Goal: Task Accomplishment & Management: Manage account settings

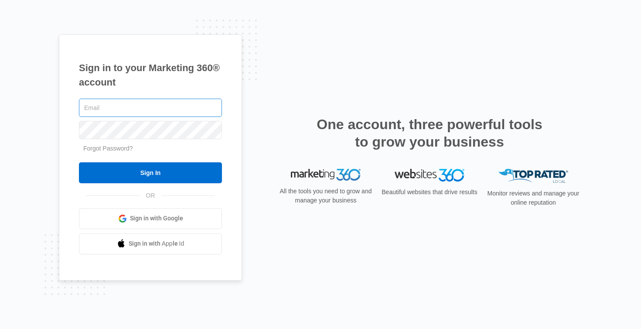
click at [177, 111] on input "text" at bounding box center [150, 108] width 143 height 18
type input "[EMAIL_ADDRESS][DOMAIN_NAME]"
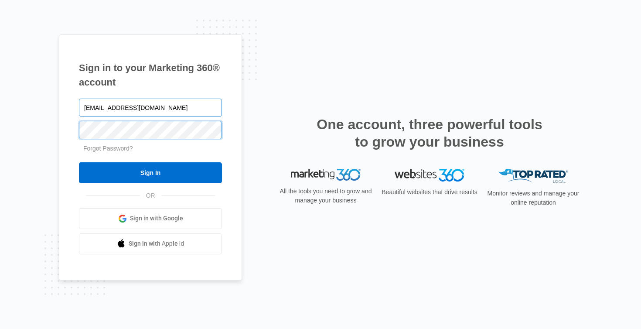
click at [150, 172] on input "Sign In" at bounding box center [150, 172] width 143 height 21
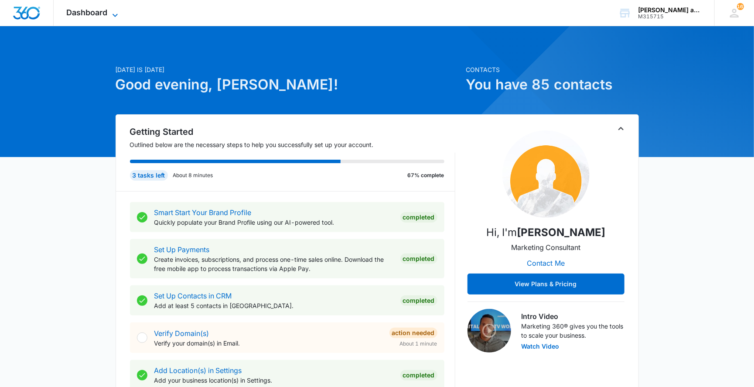
click at [116, 17] on icon at bounding box center [115, 15] width 10 height 10
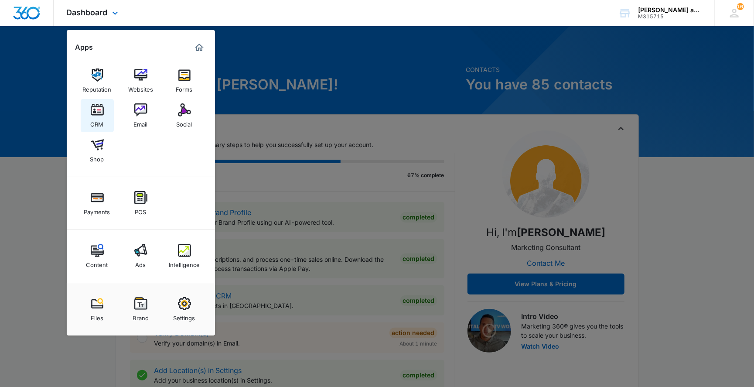
click at [100, 115] on img at bounding box center [97, 109] width 13 height 13
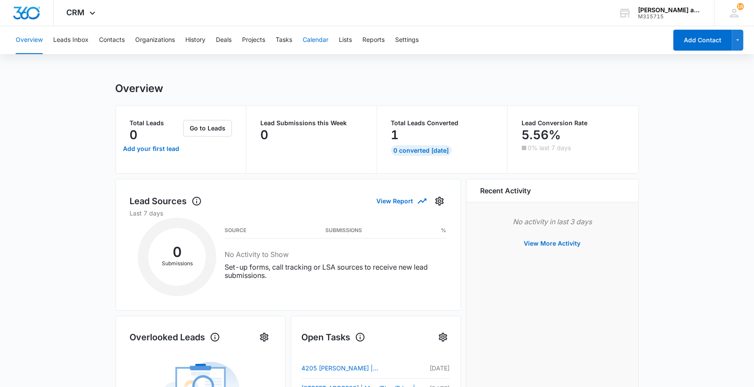
click at [311, 36] on button "Calendar" at bounding box center [316, 40] width 26 height 28
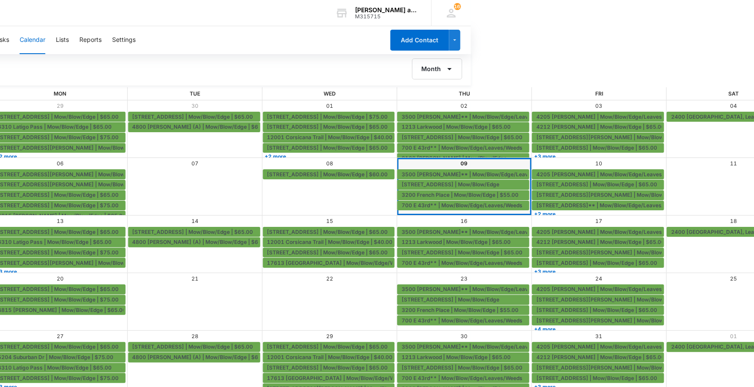
scroll to position [0, 283]
click at [446, 175] on span "3500 [PERSON_NAME]** | Mow/Blow/Edge/Leaves/Weeds | $75.00" at bounding box center [489, 175] width 175 height 8
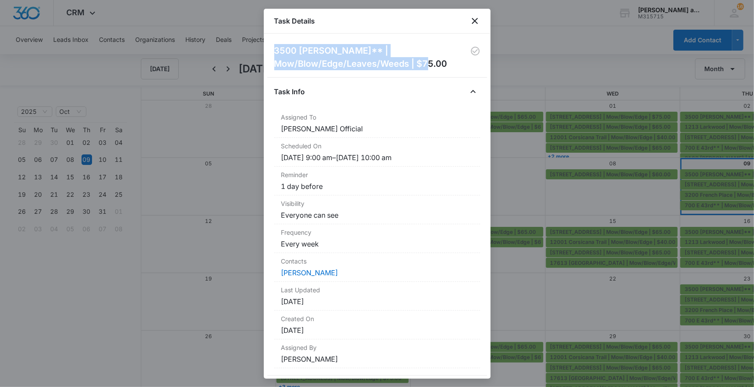
drag, startPoint x: 274, startPoint y: 49, endPoint x: 448, endPoint y: 68, distance: 175.1
click at [448, 68] on h2 "3500 [PERSON_NAME]** | Mow/Blow/Edge/Leaves/Weeds | $75.00" at bounding box center [372, 57] width 196 height 26
copy h2 "3500 [PERSON_NAME]** | Mow/Blow/Edge/Leaves/Weeds | $75.00"
click at [478, 19] on icon "close" at bounding box center [475, 21] width 10 height 10
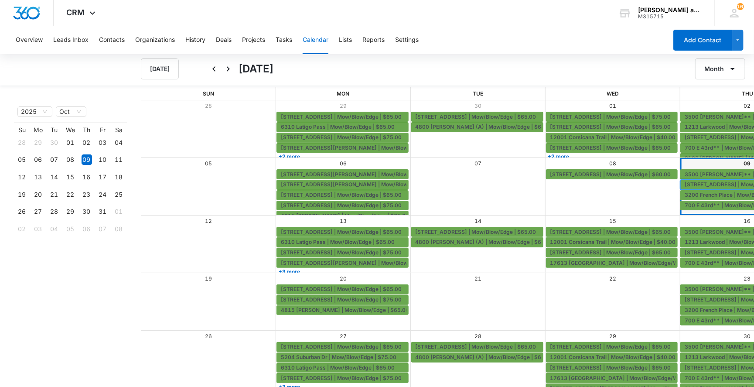
click at [710, 184] on span "[STREET_ADDRESS] | Mow/Blow/Edge" at bounding box center [734, 185] width 98 height 8
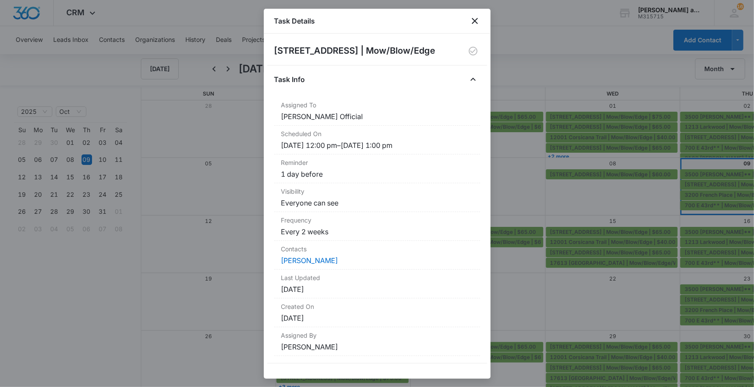
drag, startPoint x: 275, startPoint y: 51, endPoint x: 434, endPoint y: 54, distance: 159.6
click at [434, 54] on div "[STREET_ADDRESS] | Mow/Blow/Edge" at bounding box center [377, 51] width 206 height 14
copy h2 "[STREET_ADDRESS] | Mow/Blow/Edge"
click at [474, 21] on icon "close" at bounding box center [475, 21] width 6 height 6
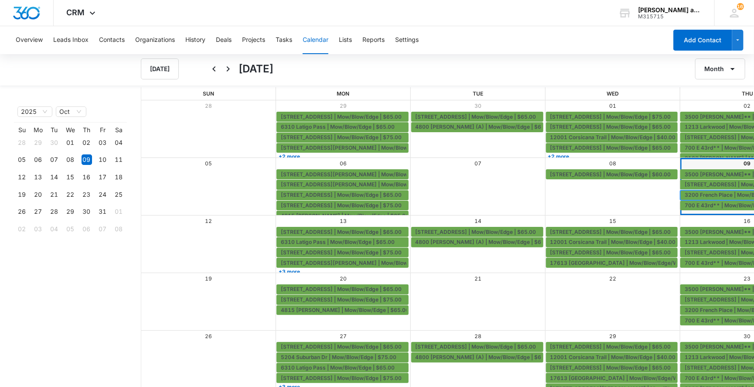
click at [685, 194] on span "3200 French Place | Mow/Blow/Edge | $55.00" at bounding box center [743, 195] width 117 height 8
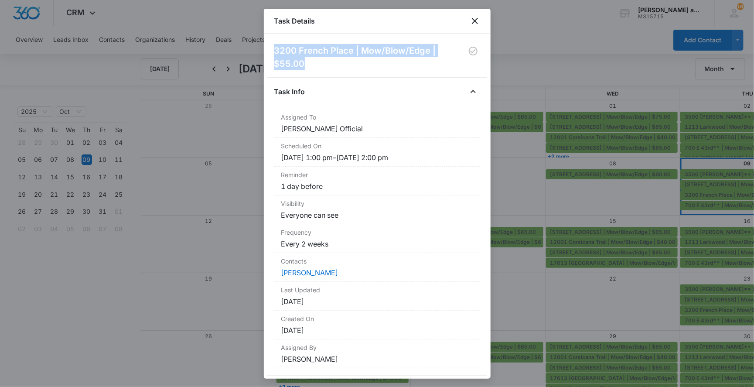
drag, startPoint x: 275, startPoint y: 48, endPoint x: 338, endPoint y: 66, distance: 65.7
click at [338, 66] on h2 "3200 French Place | Mow/Blow/Edge | $55.00" at bounding box center [370, 57] width 192 height 26
copy h2 "3200 French Place | Mow/Blow/Edge | $55.00"
click at [478, 20] on icon "close" at bounding box center [475, 21] width 10 height 10
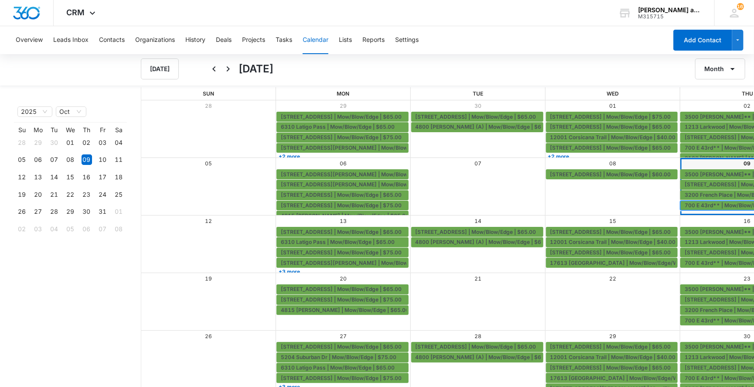
click at [685, 205] on span "700 E 43rd** | Mow/Blow/Edge/Leaves/Weeds" at bounding box center [745, 205] width 121 height 8
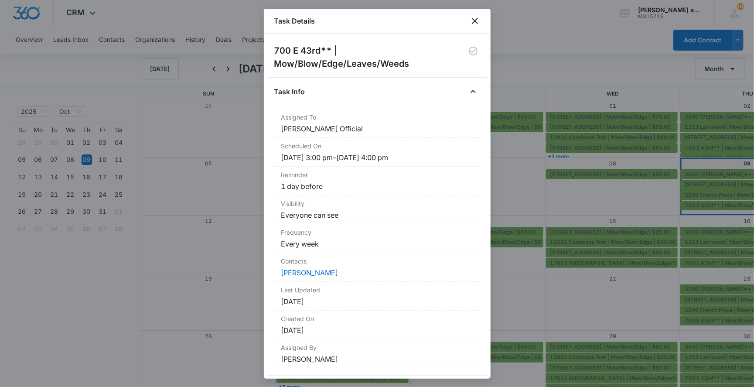
drag, startPoint x: 275, startPoint y: 50, endPoint x: 438, endPoint y: 75, distance: 164.6
click at [438, 75] on div "700 E 43rd** | Mow/Blow/Edge/Leaves/Weeds Task Info Assigned To [PERSON_NAME] O…" at bounding box center [377, 209] width 206 height 331
copy h2
click at [474, 22] on icon "close" at bounding box center [475, 21] width 10 height 10
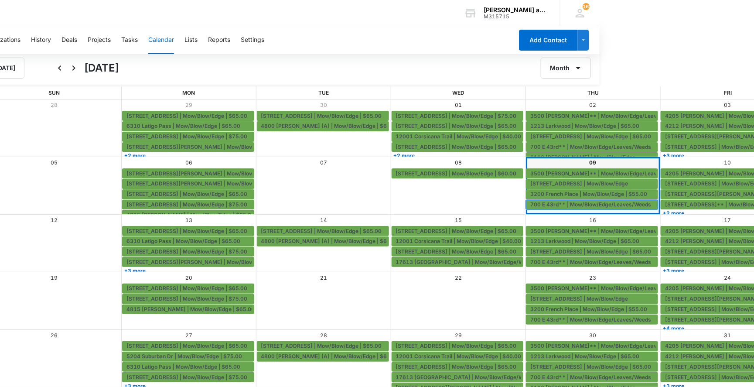
scroll to position [1, 164]
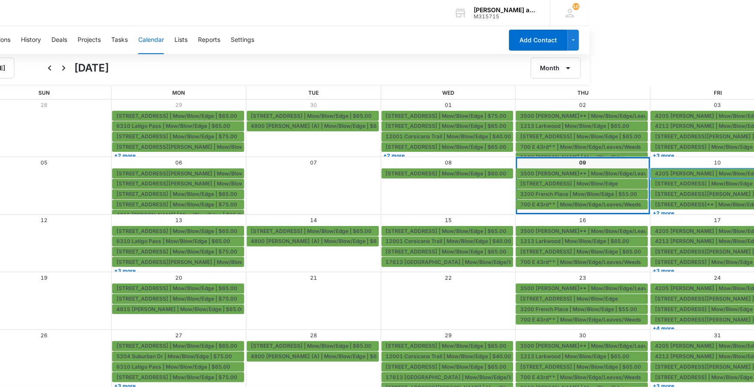
click at [655, 173] on span "4205 [PERSON_NAME] | Mow/Blow/Edge/Leaves/Weeds | $75.00" at bounding box center [739, 174] width 168 height 8
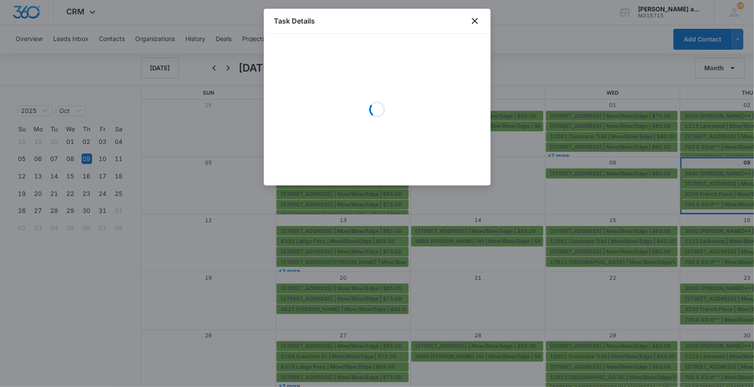
scroll to position [1, 0]
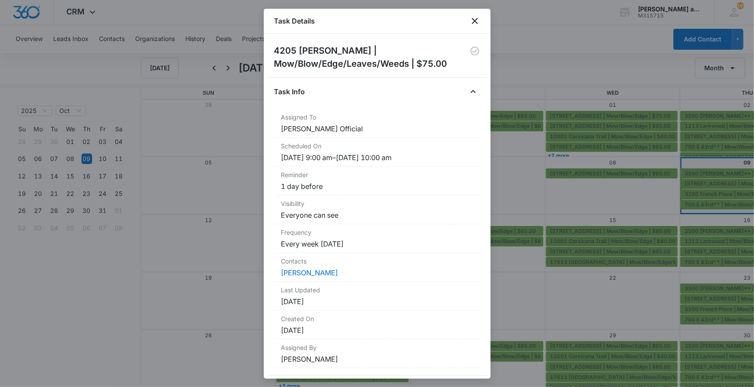
drag, startPoint x: 275, startPoint y: 51, endPoint x: 444, endPoint y: 71, distance: 169.5
click at [444, 71] on div "4205 [PERSON_NAME] | Mow/Blow/Edge/Leaves/Weeds | $75.00 Task Info Assigned To …" at bounding box center [377, 209] width 206 height 331
click at [448, 67] on h2 "4205 [PERSON_NAME] | Mow/Blow/Edge/Leaves/Weeds | $75.00" at bounding box center [372, 57] width 196 height 26
drag, startPoint x: 446, startPoint y: 63, endPoint x: 272, endPoint y: 50, distance: 174.5
click at [272, 50] on div "4205 [PERSON_NAME] | Mow/Blow/Edge/Leaves/Weeds | $75.00 Task Info Assigned To …" at bounding box center [377, 206] width 227 height 345
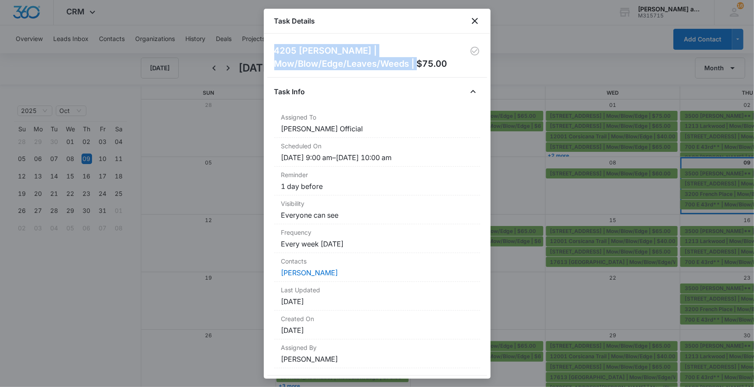
copy h2 "4205 [PERSON_NAME] | Mow/Blow/Edge/Leaves/Weeds | $75.00"
click at [472, 21] on icon "close" at bounding box center [475, 21] width 10 height 10
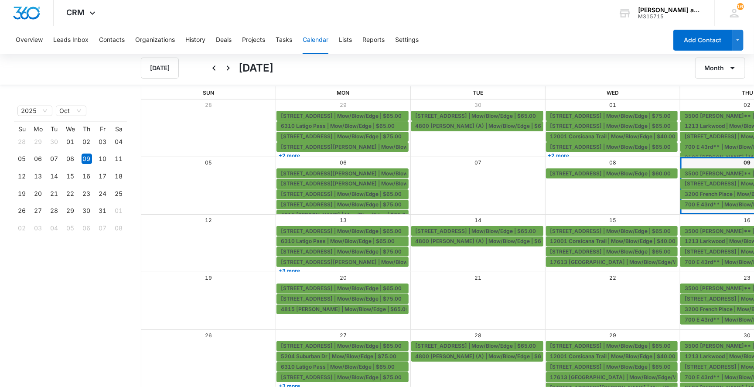
scroll to position [1, 283]
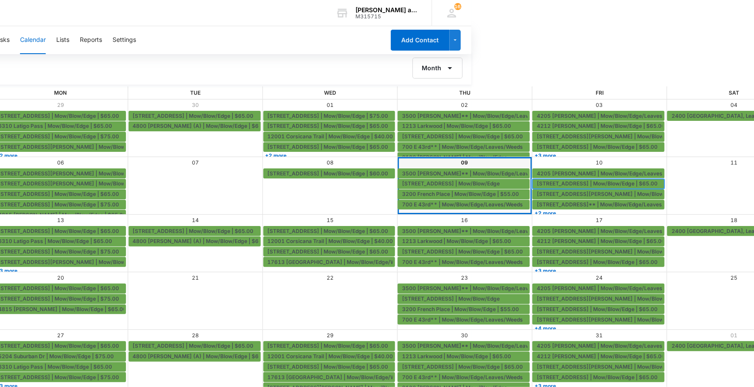
click at [537, 182] on span "[STREET_ADDRESS] | Mow/Blow/Edge | $65.00" at bounding box center [597, 184] width 121 height 8
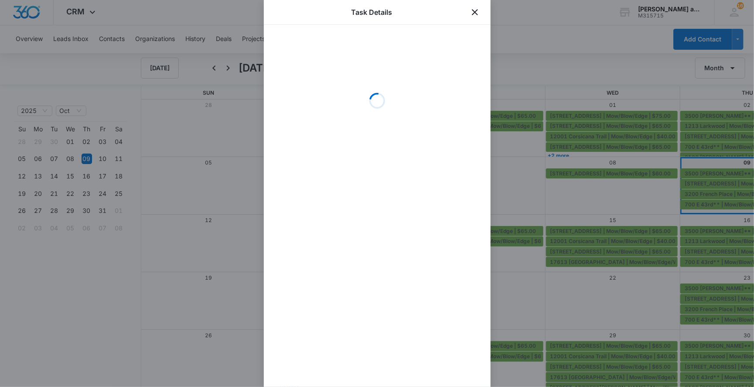
scroll to position [1, 0]
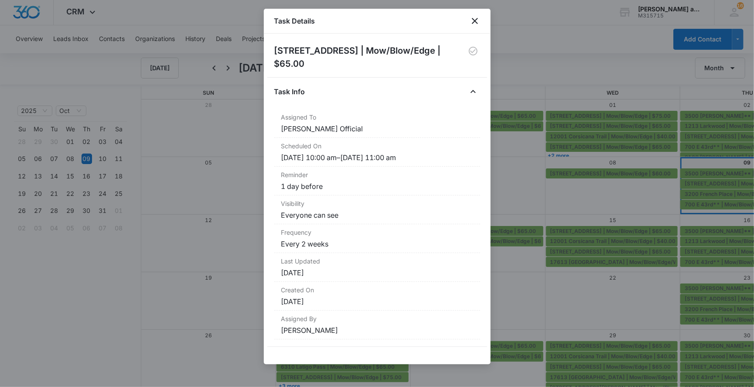
drag, startPoint x: 315, startPoint y: 63, endPoint x: 269, endPoint y: 49, distance: 48.8
click at [269, 49] on div "[STREET_ADDRESS] | Mow/Blow/Edge | $65.00 Task Info Assigned To [PERSON_NAME] O…" at bounding box center [377, 199] width 227 height 331
copy h2 "[STREET_ADDRESS] | Mow/Blow/Edge | $65.00"
click at [478, 18] on icon "close" at bounding box center [475, 21] width 10 height 10
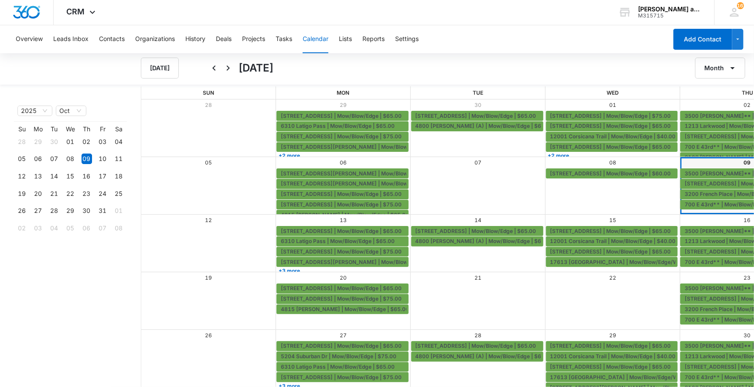
scroll to position [1, 283]
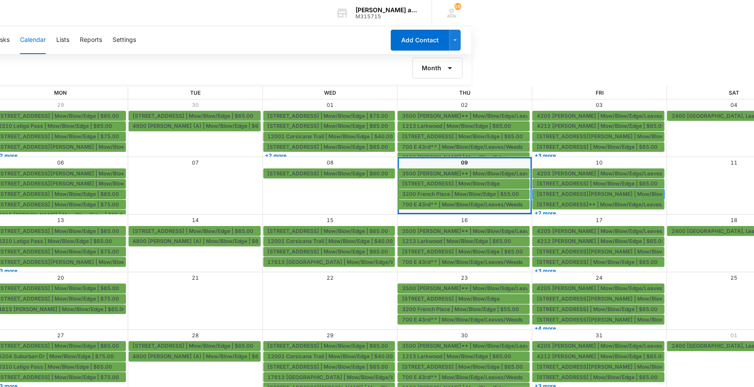
click at [537, 192] on span "[STREET_ADDRESS][PERSON_NAME] | Mow/Blow/Edge | $65.00" at bounding box center [619, 194] width 165 height 8
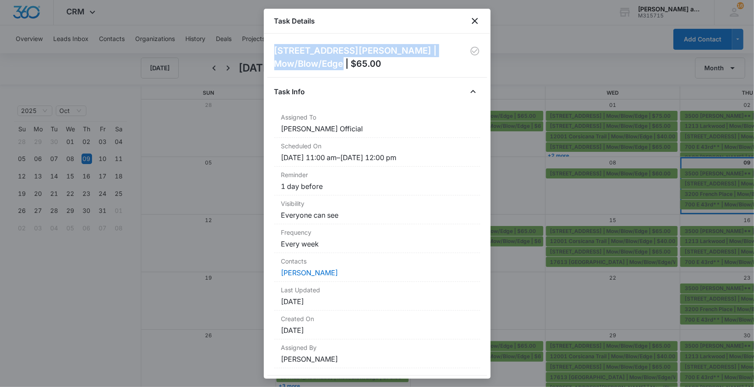
drag, startPoint x: 273, startPoint y: 48, endPoint x: 310, endPoint y: 69, distance: 42.2
click at [310, 69] on div "[STREET_ADDRESS][PERSON_NAME] | Mow/Blow/Edge | $65.00 Task Info Assigned To [P…" at bounding box center [377, 206] width 227 height 345
copy h2 "[STREET_ADDRESS][PERSON_NAME] | Mow/Blow/Edge | $65.00"
click at [476, 20] on icon "close" at bounding box center [475, 21] width 10 height 10
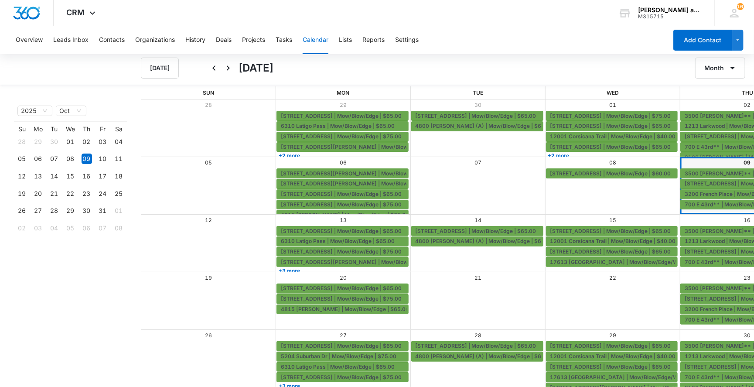
scroll to position [1, 283]
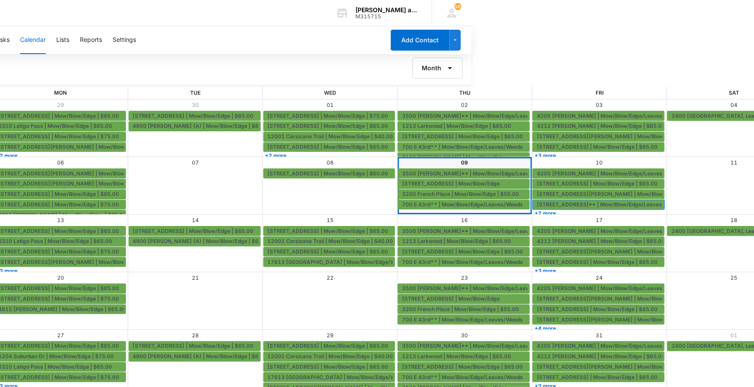
click at [537, 202] on span "[STREET_ADDRESS]** | Mow/Blow/Edge/Leaves/Weeds | $55.00" at bounding box center [620, 205] width 167 height 8
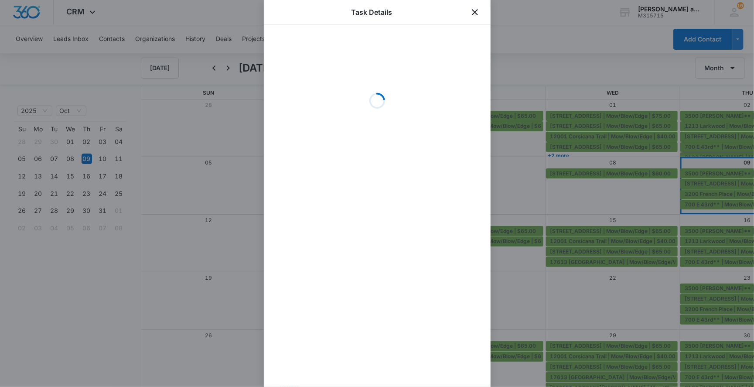
scroll to position [1, 0]
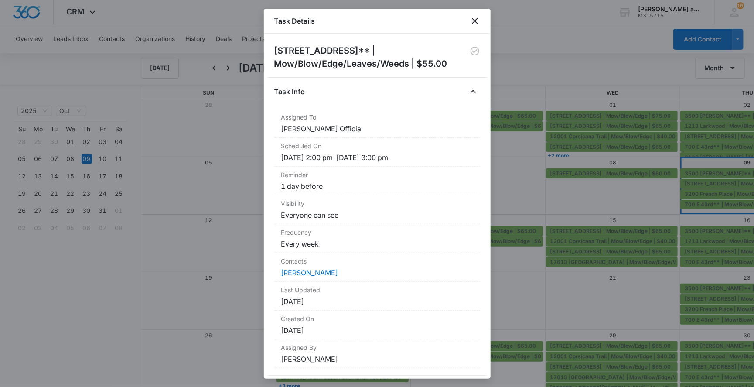
drag, startPoint x: 276, startPoint y: 48, endPoint x: 440, endPoint y: 71, distance: 166.3
click at [440, 71] on div "[STREET_ADDRESS]** | Mow/Blow/Edge/Leaves/Weeds | $55.00 Task Info Assigned To …" at bounding box center [377, 209] width 206 height 331
copy h2
click at [475, 24] on icon "close" at bounding box center [475, 21] width 10 height 10
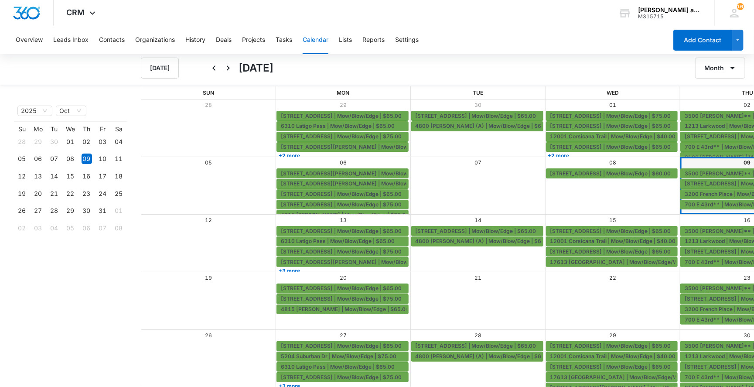
scroll to position [1, 283]
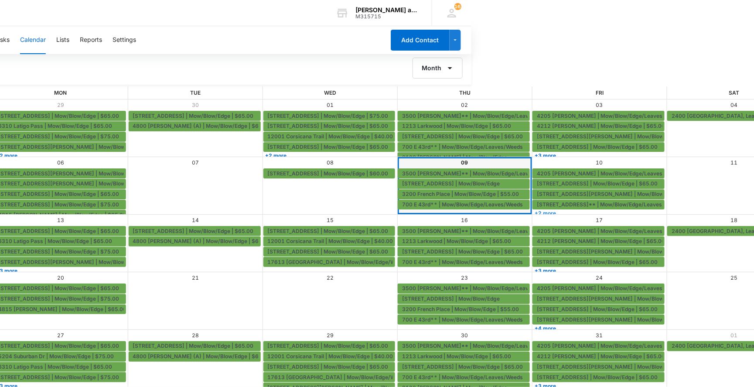
click at [532, 211] on link "+2 more" at bounding box center [598, 213] width 132 height 7
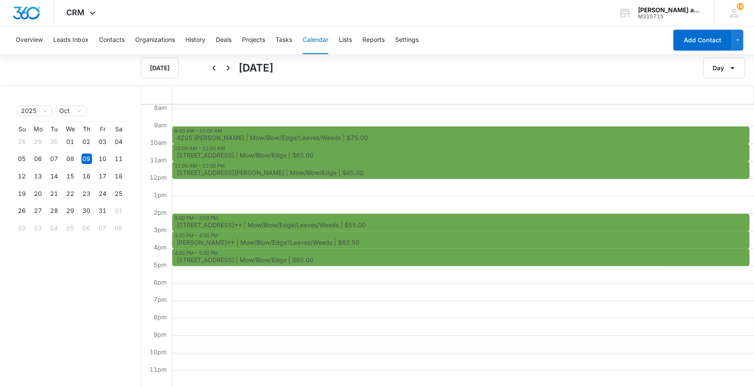
scroll to position [136, 0]
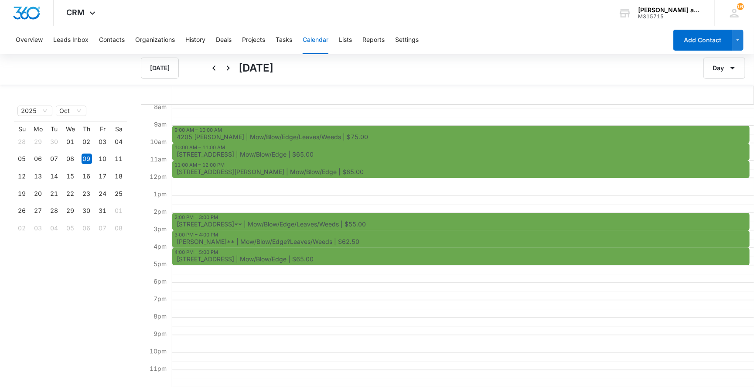
click at [242, 245] on div "[PERSON_NAME]** | Mow/Blow/Edge?Leaves/Weeds | $62.50" at bounding box center [460, 243] width 573 height 8
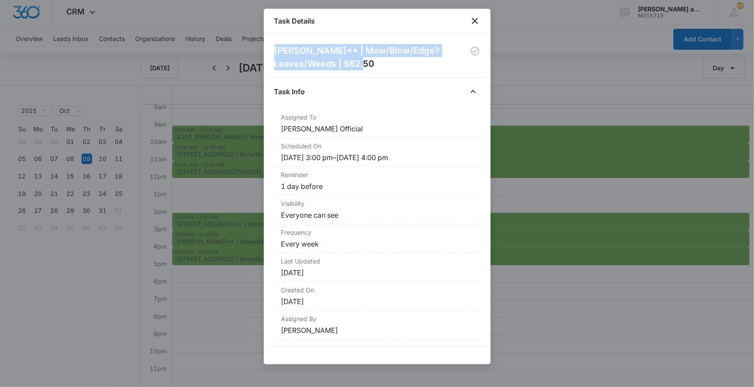
drag, startPoint x: 275, startPoint y: 48, endPoint x: 393, endPoint y: 61, distance: 119.4
click at [393, 61] on h2 "[PERSON_NAME]** | Mow/Blow/Edge?Leaves/Weeds | $62.50" at bounding box center [371, 57] width 195 height 26
copy h2 "[PERSON_NAME]** | Mow/Blow/Edge?Leaves/Weeds | $62.50"
click at [317, 58] on h2 "[PERSON_NAME]** | Mow/Blow/Edge?Leaves/Weeds | $62.50" at bounding box center [371, 57] width 195 height 26
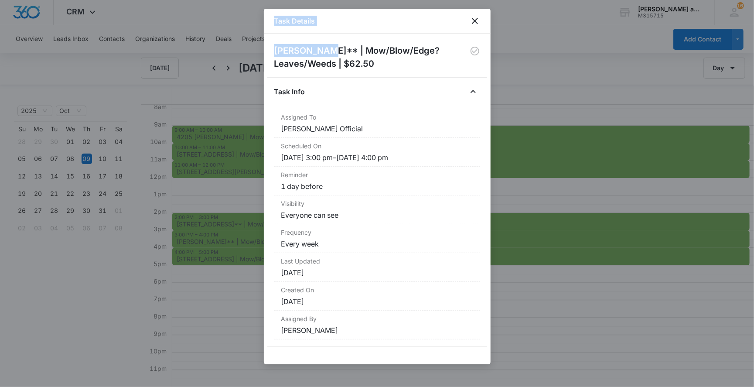
drag, startPoint x: 324, startPoint y: 51, endPoint x: 261, endPoint y: 51, distance: 63.2
click at [261, 51] on body "CRM Apps Reputation Websites Forms CRM Email Social Shop Payments POS Content A…" at bounding box center [377, 193] width 754 height 388
click at [289, 50] on h2 "[PERSON_NAME]** | Mow/Blow/Edge?Leaves/Weeds | $62.50" at bounding box center [371, 57] width 195 height 26
drag, startPoint x: 328, startPoint y: 51, endPoint x: 273, endPoint y: 50, distance: 54.1
click at [273, 50] on div "[PERSON_NAME]** | Mow/Blow/Edge?Leaves/Weeds | $62.50 Task Info Assigned To [PE…" at bounding box center [377, 199] width 227 height 331
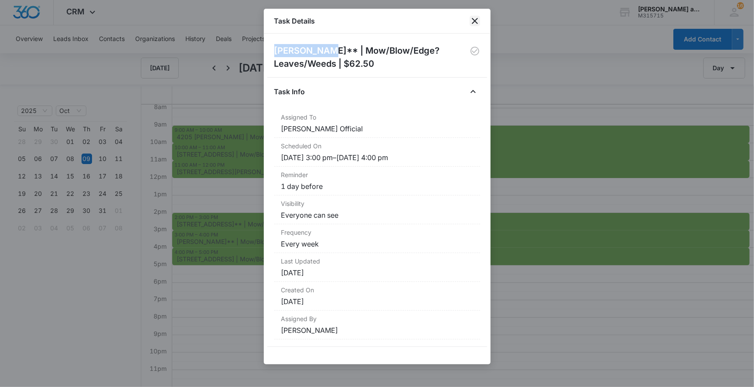
click at [473, 19] on icon "close" at bounding box center [475, 21] width 6 height 6
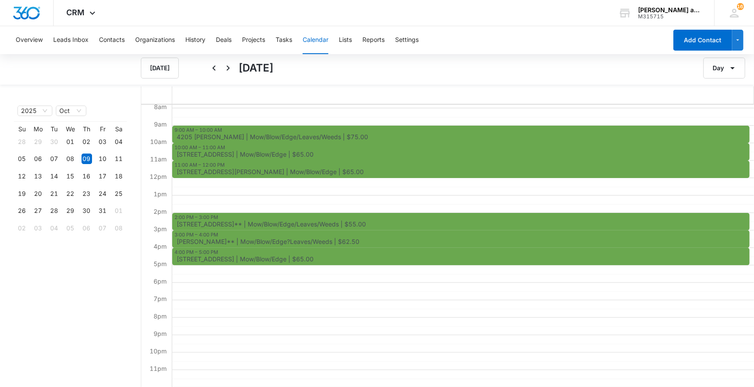
click at [333, 259] on span "[STREET_ADDRESS] | Mow/Blow/Edge | $65.00" at bounding box center [462, 259] width 571 height 6
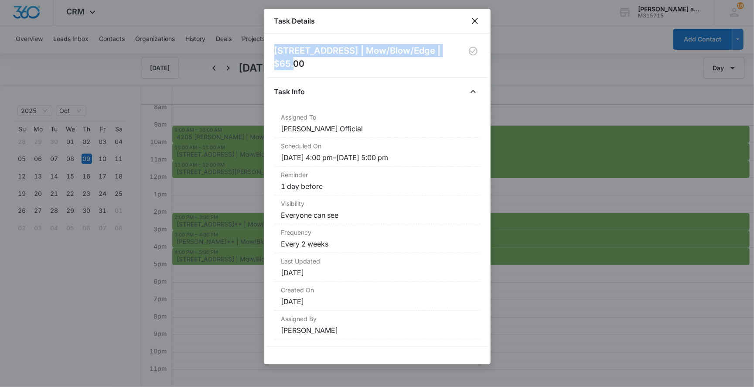
drag, startPoint x: 275, startPoint y: 51, endPoint x: 452, endPoint y: 50, distance: 177.5
click at [452, 50] on div "[STREET_ADDRESS] | Mow/Blow/Edge | $65.00" at bounding box center [377, 57] width 206 height 26
copy h2 "[STREET_ADDRESS] | Mow/Blow/Edge | $65.00"
click at [473, 20] on icon "close" at bounding box center [475, 21] width 10 height 10
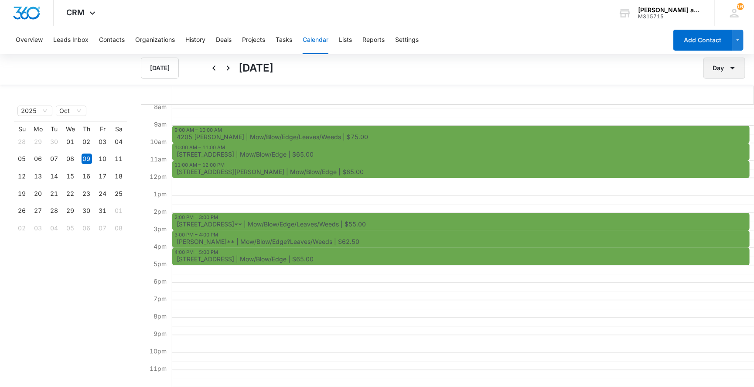
click at [732, 72] on icon "button" at bounding box center [732, 68] width 10 height 10
click at [720, 109] on div "Week" at bounding box center [713, 109] width 23 height 6
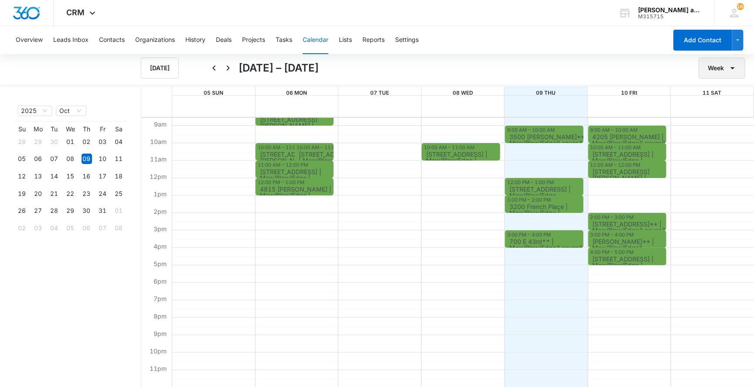
click at [731, 68] on icon "button" at bounding box center [732, 68] width 10 height 10
click at [725, 98] on div "Month" at bounding box center [720, 96] width 23 height 6
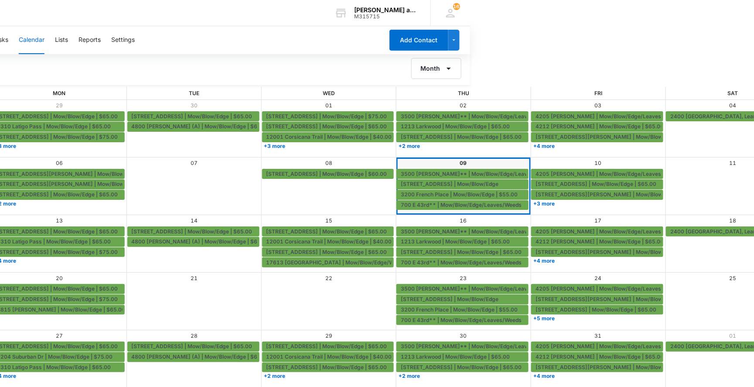
scroll to position [1, 283]
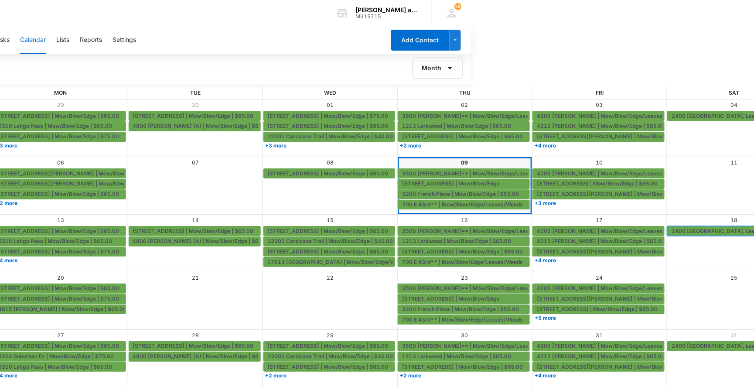
click at [672, 230] on span "2400 [GEOGRAPHIC_DATA], Leander | Mow/Blow/Edge/Weeds/Leaves" at bounding box center [762, 231] width 180 height 8
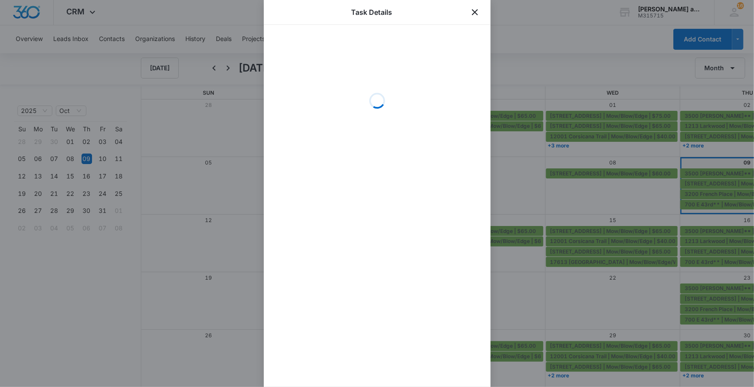
scroll to position [1, 0]
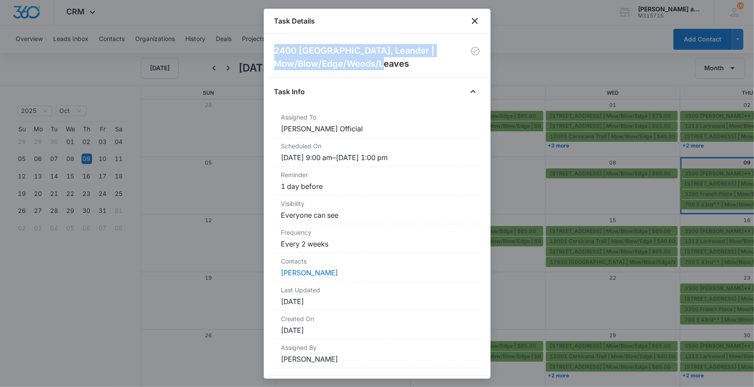
drag, startPoint x: 274, startPoint y: 51, endPoint x: 436, endPoint y: 64, distance: 161.9
click at [436, 64] on h2 "2400 [GEOGRAPHIC_DATA], Leander | Mow/Blow/Edge/Weeds/Leaves" at bounding box center [372, 57] width 197 height 26
click at [474, 20] on icon "close" at bounding box center [475, 21] width 6 height 6
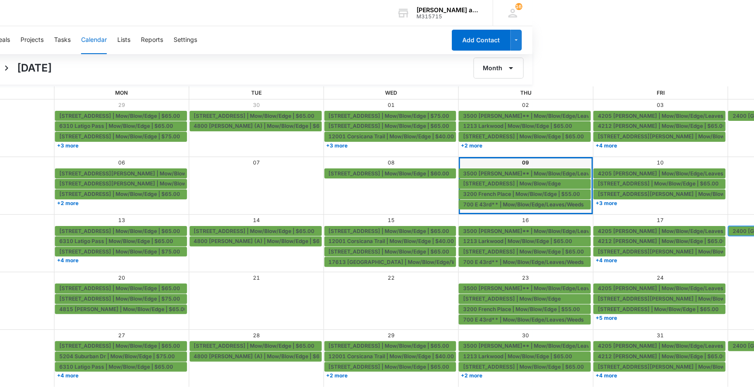
scroll to position [1, 222]
click at [123, 232] on span "[STREET_ADDRESS] | Mow/Blow/Edge | $65.00" at bounding box center [119, 231] width 121 height 8
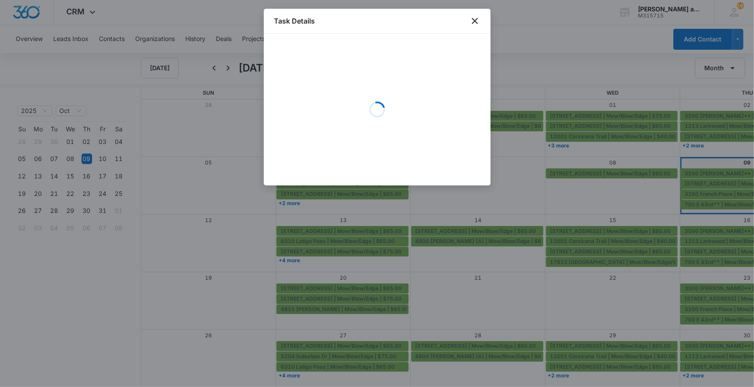
scroll to position [1, 0]
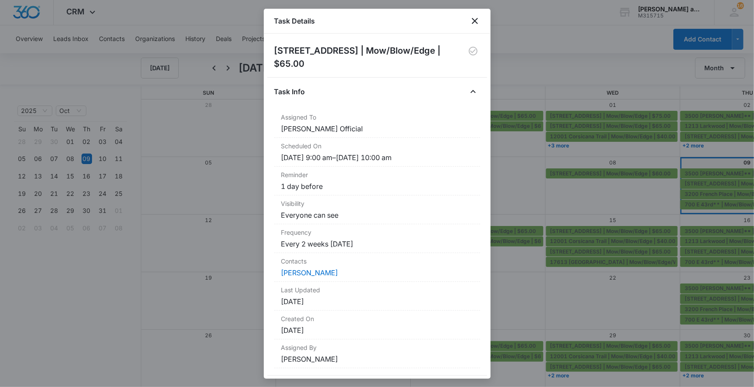
drag, startPoint x: 275, startPoint y: 51, endPoint x: 320, endPoint y: 65, distance: 47.3
click at [320, 65] on h2 "[STREET_ADDRESS] | Mow/Blow/Edge | $65.00" at bounding box center [370, 57] width 192 height 26
click at [476, 22] on icon "close" at bounding box center [475, 21] width 6 height 6
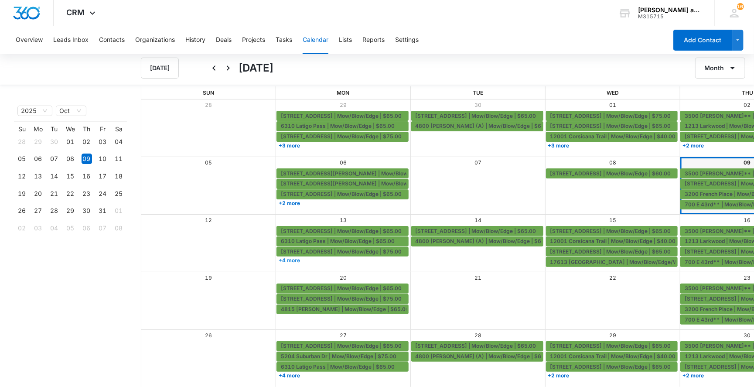
click at [286, 260] on link "+4 more" at bounding box center [342, 260] width 132 height 7
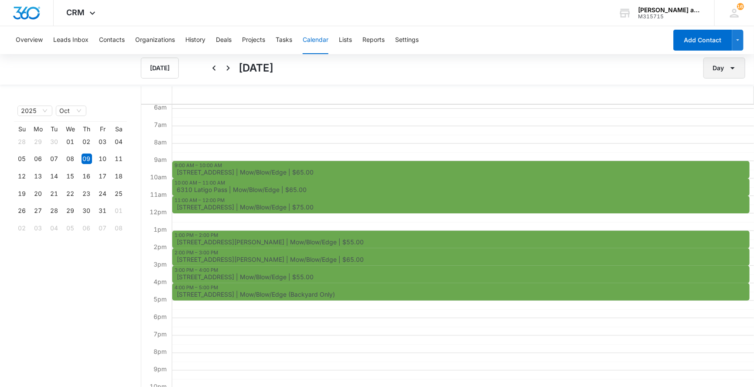
click at [726, 68] on button "Day" at bounding box center [724, 68] width 42 height 21
click at [717, 98] on div "Month" at bounding box center [713, 96] width 23 height 6
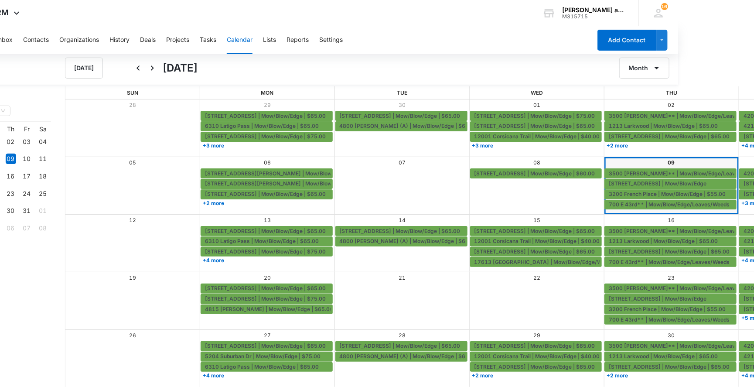
scroll to position [1, 128]
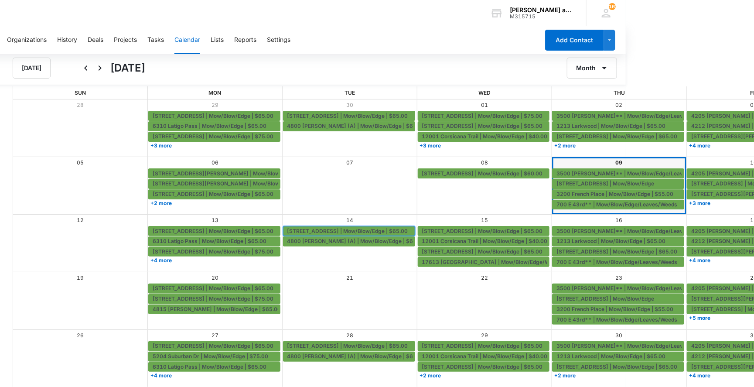
click at [364, 229] on span "[STREET_ADDRESS] | Mow/Blow/Edge | $65.00" at bounding box center [347, 231] width 121 height 8
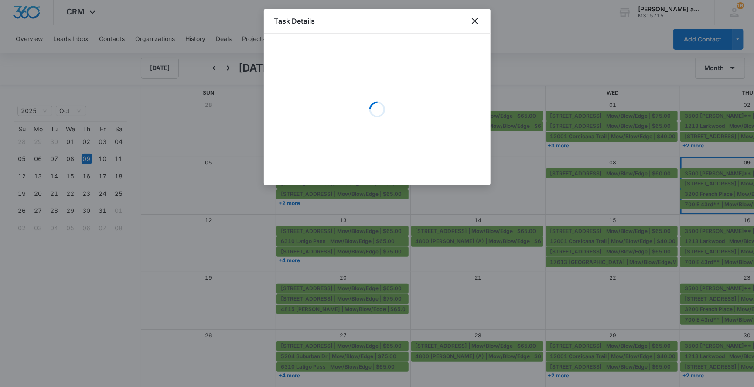
scroll to position [1, 0]
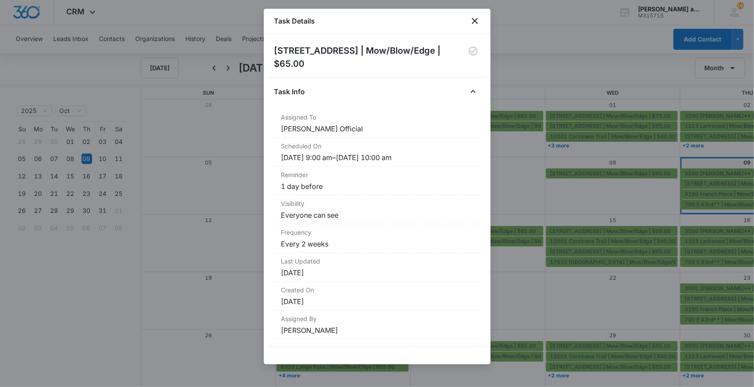
drag, startPoint x: 274, startPoint y: 51, endPoint x: 309, endPoint y: 69, distance: 39.4
click at [309, 69] on h2 "[STREET_ADDRESS] | Mow/Blow/Edge | $65.00" at bounding box center [370, 57] width 192 height 26
click at [472, 20] on icon "close" at bounding box center [475, 21] width 10 height 10
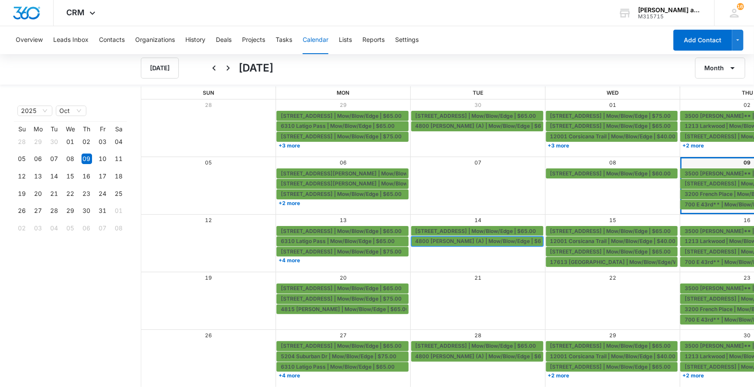
click at [447, 244] on span "4800 [PERSON_NAME] (A) | Mow/Blow/Edge | $65.00" at bounding box center [485, 241] width 138 height 8
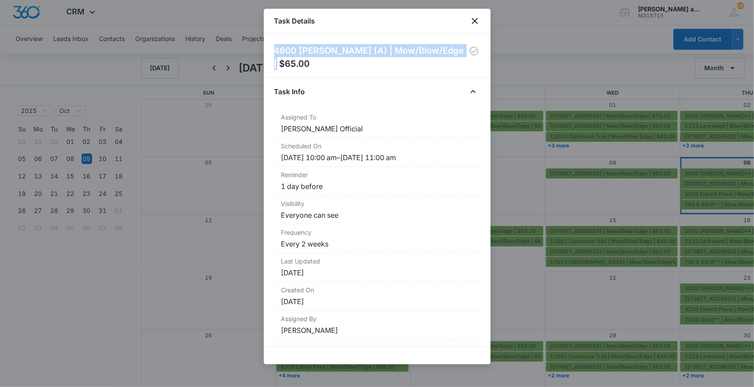
drag, startPoint x: 275, startPoint y: 52, endPoint x: 455, endPoint y: 50, distance: 180.1
click at [455, 50] on h2 "4800 [PERSON_NAME] (A) | Mow/Blow/Edge | $65.00" at bounding box center [371, 57] width 194 height 26
click at [472, 21] on icon "close" at bounding box center [475, 21] width 10 height 10
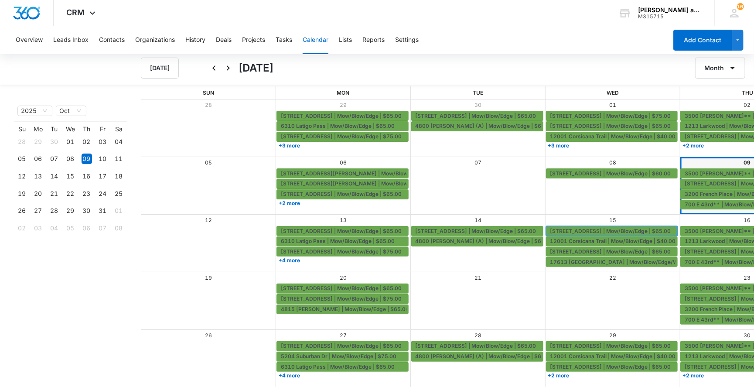
click at [552, 228] on span "[STREET_ADDRESS] | Mow/Blow/Edge | $65.00" at bounding box center [610, 231] width 121 height 8
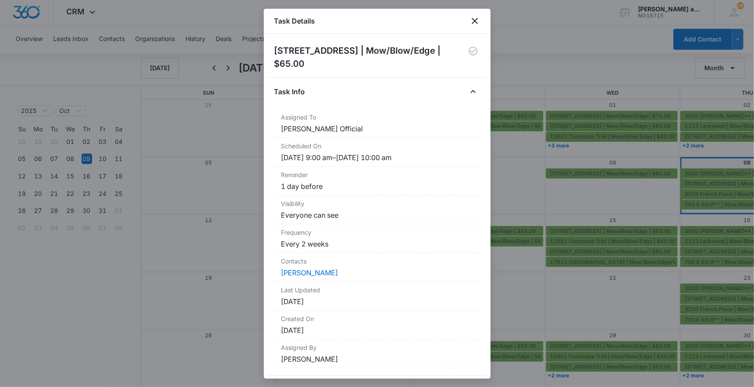
drag, startPoint x: 275, startPoint y: 51, endPoint x: 322, endPoint y: 75, distance: 52.5
click at [322, 75] on div "[STREET_ADDRESS] | Mow/Blow/Edge | $65.00 Task Info Assigned To [PERSON_NAME] O…" at bounding box center [377, 209] width 206 height 331
click at [317, 71] on div "[STREET_ADDRESS] | Mow/Blow/Edge | $65.00 Task Info Assigned To [PERSON_NAME] O…" at bounding box center [377, 209] width 206 height 331
drag, startPoint x: 303, startPoint y: 63, endPoint x: 276, endPoint y: 53, distance: 29.0
click at [276, 53] on h2 "[STREET_ADDRESS] | Mow/Blow/Edge | $65.00" at bounding box center [370, 57] width 192 height 26
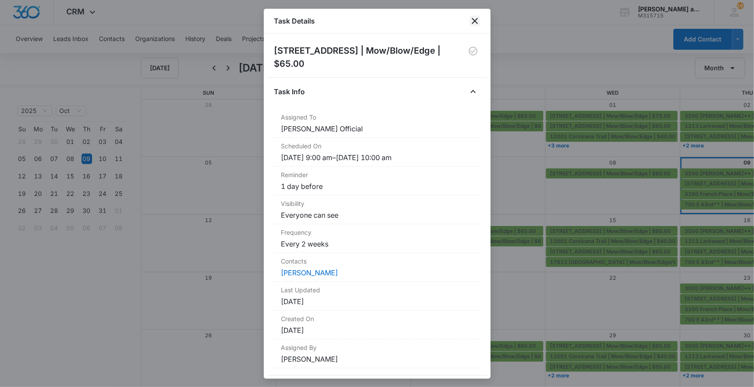
click at [474, 19] on icon "close" at bounding box center [475, 21] width 10 height 10
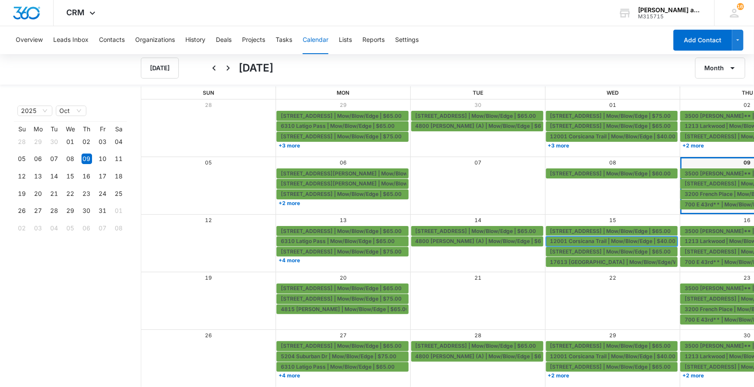
click at [550, 240] on span "12001 Corsicana Trail | Mow/Blow/Edge | $40.00" at bounding box center [613, 241] width 126 height 8
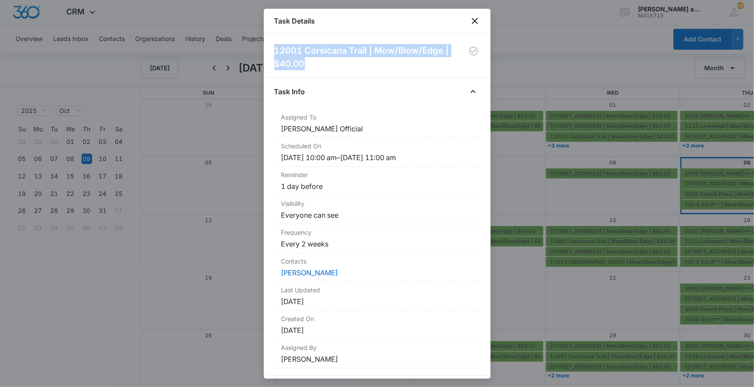
drag, startPoint x: 275, startPoint y: 51, endPoint x: 317, endPoint y: 64, distance: 44.6
click at [317, 64] on h2 "12001 Corsicana Trail | Mow/Blow/Edge | $40.00" at bounding box center [370, 57] width 193 height 26
click at [473, 22] on icon "close" at bounding box center [475, 21] width 6 height 6
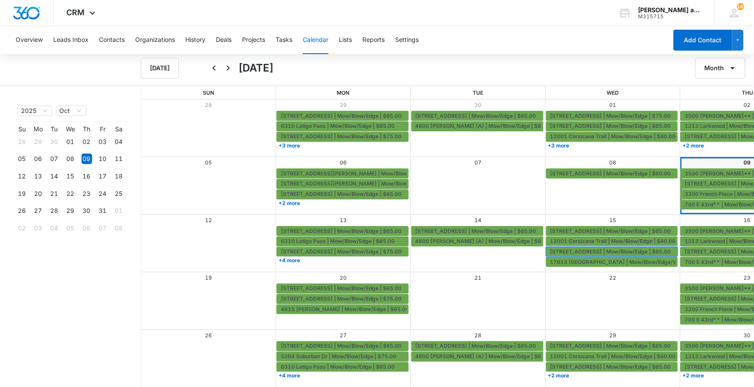
click at [576, 252] on span "[STREET_ADDRESS] | Mow/Blow/Edge | $65.00" at bounding box center [610, 252] width 121 height 8
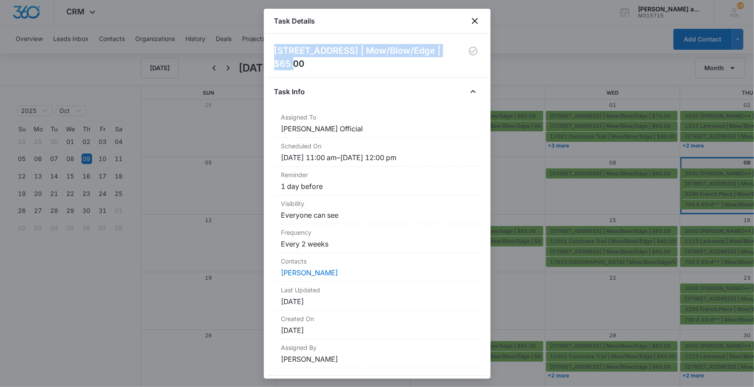
drag, startPoint x: 275, startPoint y: 51, endPoint x: 450, endPoint y: 49, distance: 174.9
click at [450, 49] on h2 "[STREET_ADDRESS] | Mow/Blow/Edge | $65.00" at bounding box center [370, 57] width 192 height 26
click at [474, 20] on icon "close" at bounding box center [475, 21] width 10 height 10
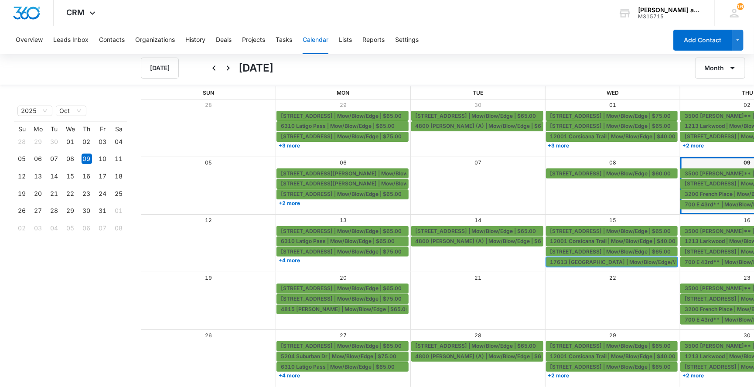
click at [554, 260] on span "17613 [GEOGRAPHIC_DATA] | Mow/Blow/Edge/Weeds" at bounding box center [620, 262] width 140 height 8
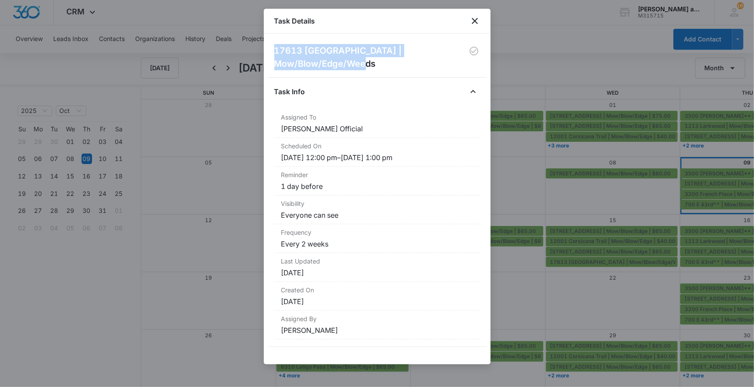
drag, startPoint x: 275, startPoint y: 50, endPoint x: 388, endPoint y: 63, distance: 114.1
click at [388, 63] on h2 "17613 [GEOGRAPHIC_DATA] | Mow/Blow/Edge/Weeds" at bounding box center [371, 57] width 194 height 26
click at [473, 23] on icon "close" at bounding box center [475, 21] width 10 height 10
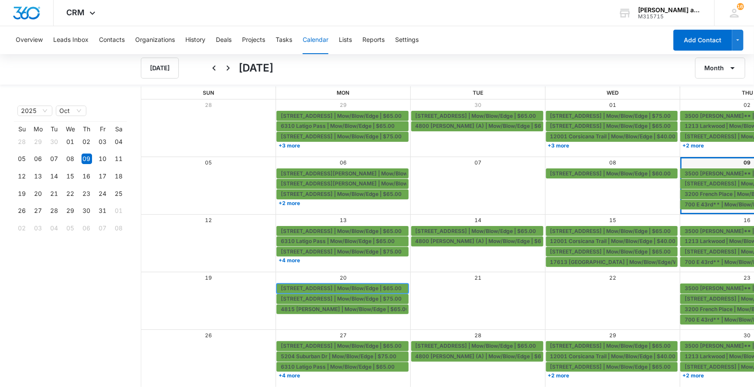
click at [335, 289] on span "[STREET_ADDRESS] | Mow/Blow/Edge | $65.00" at bounding box center [341, 288] width 121 height 8
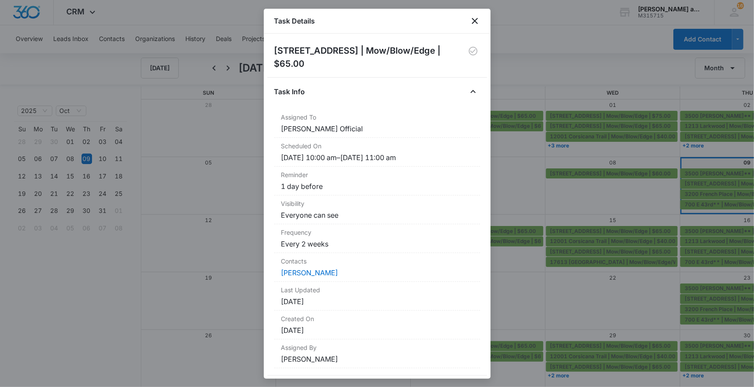
drag, startPoint x: 304, startPoint y: 65, endPoint x: 272, endPoint y: 50, distance: 35.5
click at [272, 50] on div "[GEOGRAPHIC_DATA] | Mow/Blow/Edge | $65.00 Task Info Assigned To [PERSON_NAME] …" at bounding box center [377, 206] width 227 height 345
click at [477, 22] on icon "close" at bounding box center [475, 21] width 10 height 10
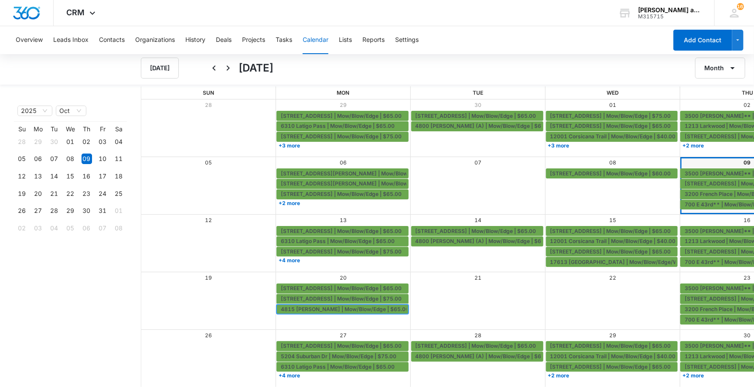
click at [306, 309] on span "4815 [PERSON_NAME] | Mow/Blow/Edge | $65.00" at bounding box center [345, 309] width 128 height 8
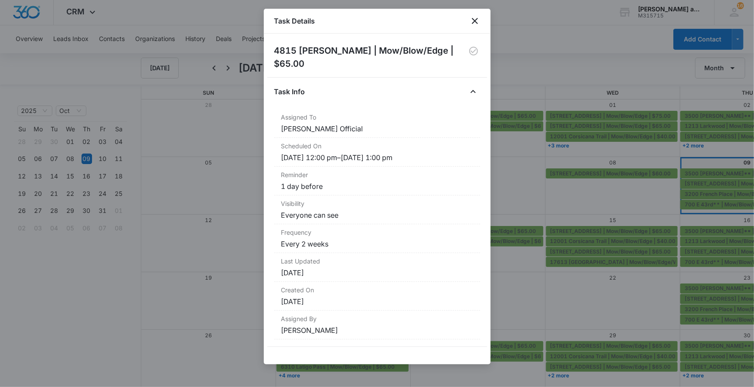
click at [426, 50] on h2 "4815 [PERSON_NAME] | Mow/Blow/Edge | $65.00" at bounding box center [370, 57] width 193 height 26
click at [475, 24] on icon "close" at bounding box center [475, 21] width 10 height 10
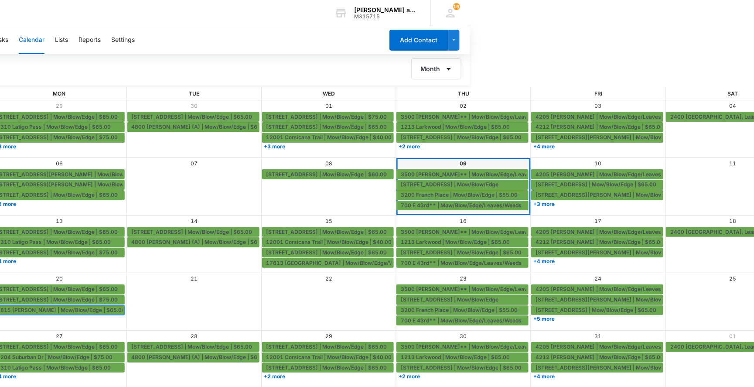
scroll to position [0, 283]
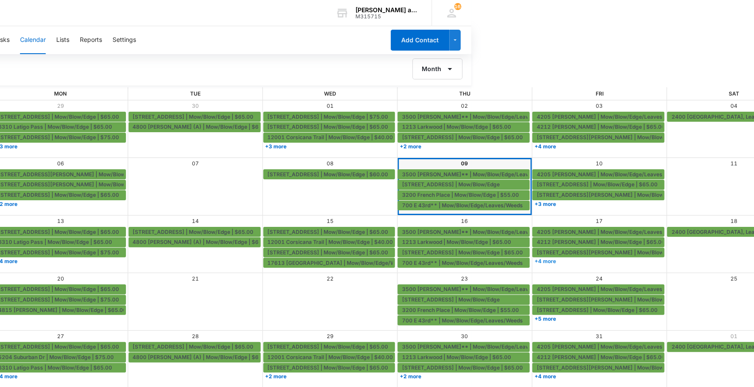
click at [532, 261] on link "+4 more" at bounding box center [598, 261] width 132 height 7
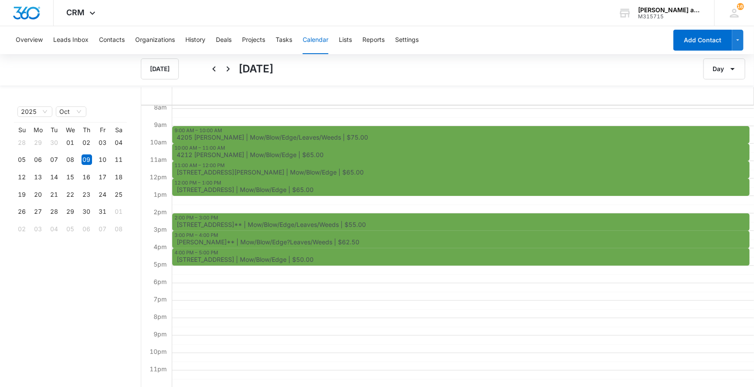
scroll to position [136, 0]
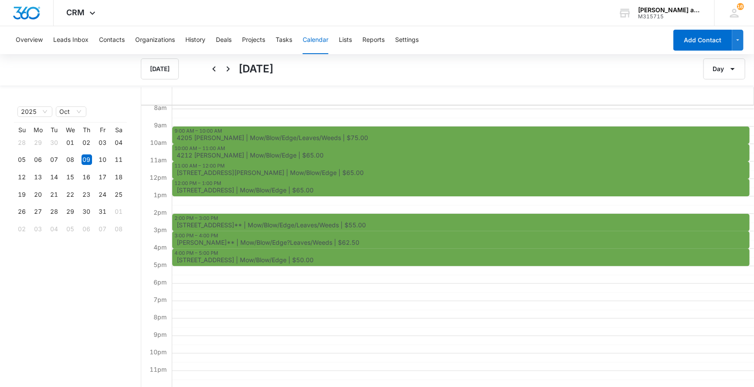
click at [356, 184] on div "12:00 PM – 1:00 PM [STREET_ADDRESS] | Mow/Blow/Edge | $65.00" at bounding box center [460, 187] width 577 height 17
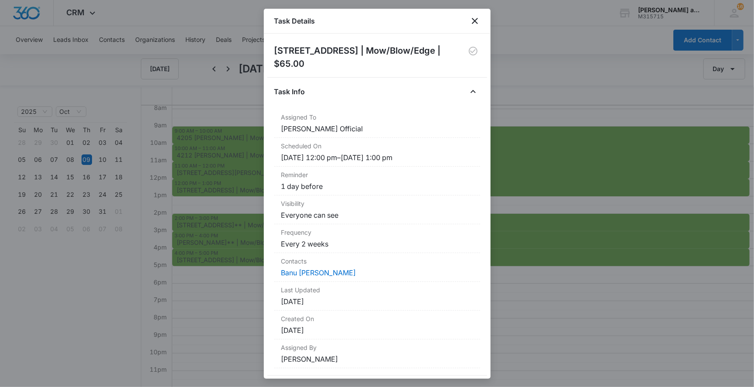
drag, startPoint x: 306, startPoint y: 63, endPoint x: 268, endPoint y: 47, distance: 41.1
click at [268, 47] on div "[STREET_ADDRESS] | Mow/Blow/Edge | $65.00 Task Info Assigned To [PERSON_NAME] O…" at bounding box center [377, 206] width 227 height 345
click at [475, 18] on icon "close" at bounding box center [475, 21] width 10 height 10
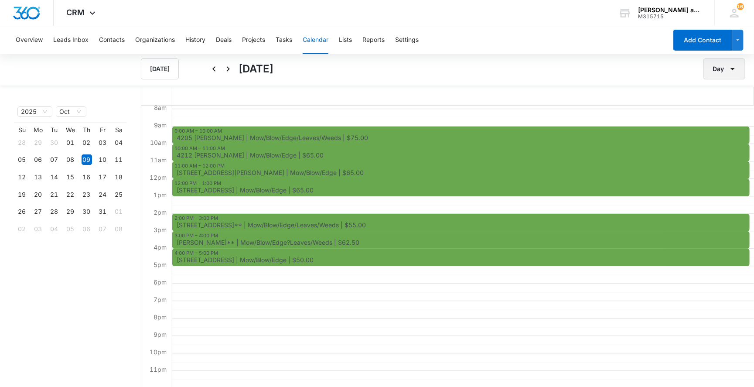
click at [733, 73] on icon "button" at bounding box center [732, 69] width 10 height 10
click at [709, 100] on div "Month" at bounding box center [713, 97] width 23 height 6
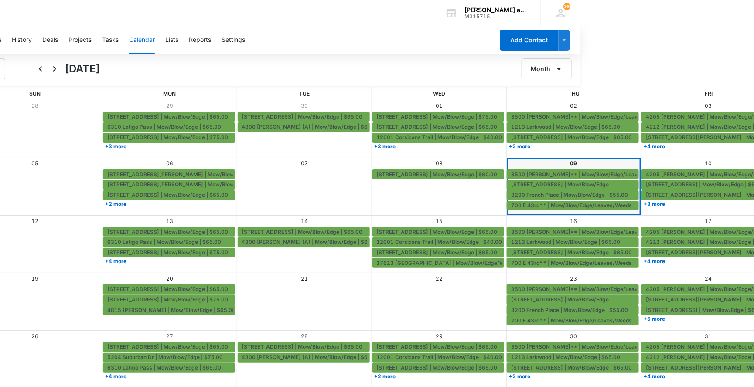
scroll to position [0, 208]
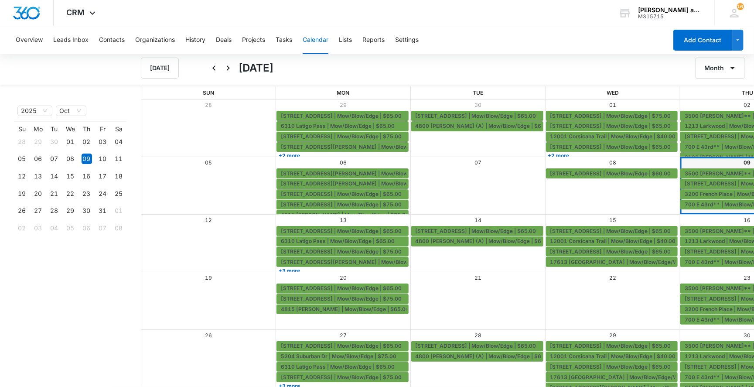
scroll to position [1, 0]
click at [332, 308] on span "4815 [PERSON_NAME] | Mow/Blow/Edge | $65.00" at bounding box center [345, 309] width 128 height 8
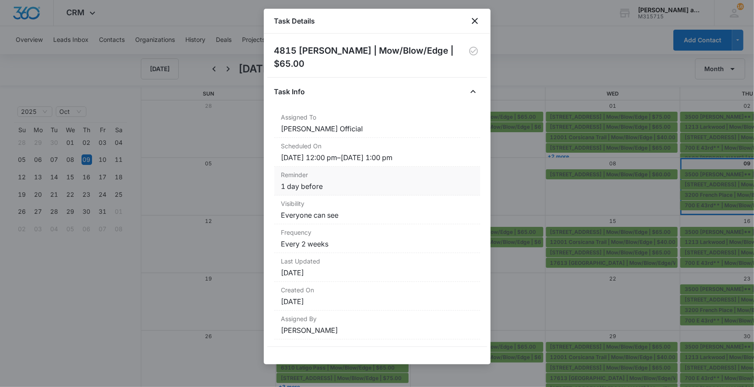
scroll to position [0, 0]
click at [475, 23] on icon "close" at bounding box center [475, 21] width 10 height 10
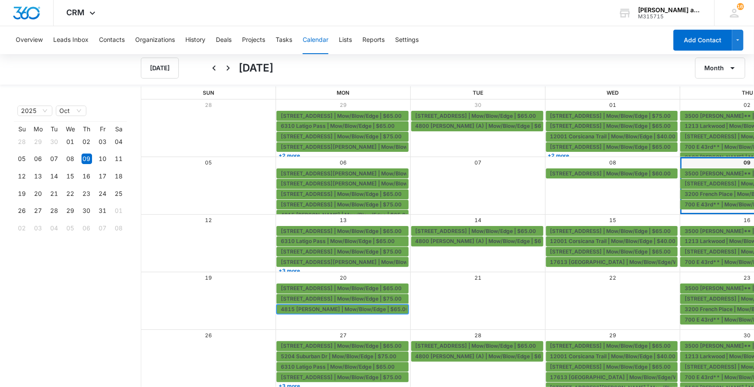
scroll to position [1, 0]
click at [291, 382] on link "+3 more" at bounding box center [342, 385] width 132 height 7
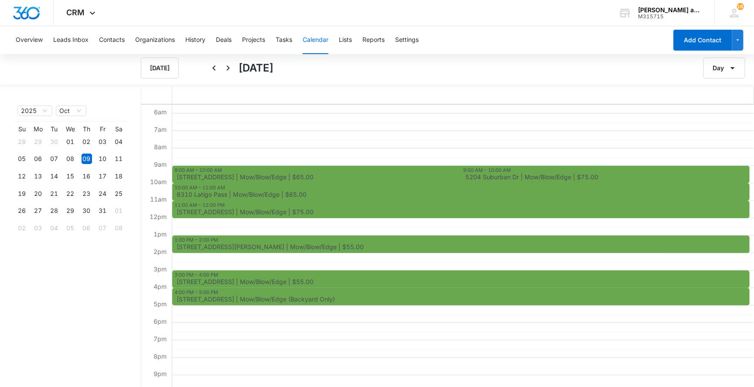
scroll to position [99, 0]
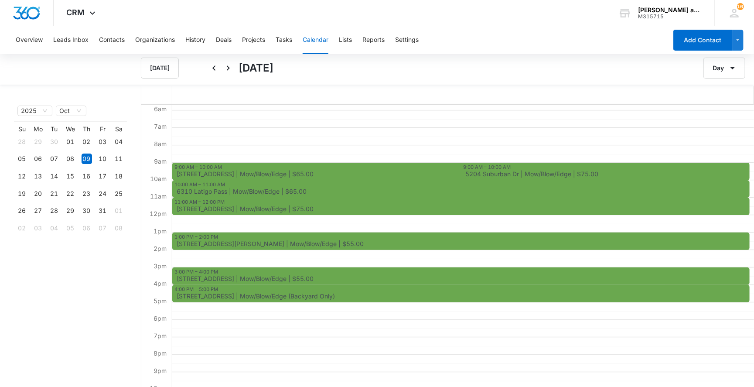
click at [612, 171] on span "5204 Suburban Dr | Mow/Blow/Edge | $75.00" at bounding box center [606, 174] width 282 height 6
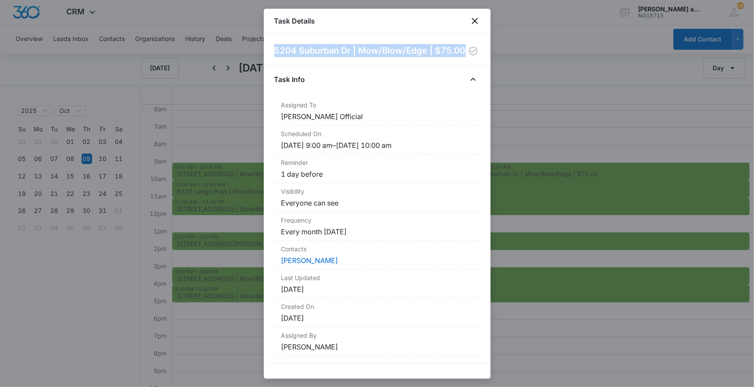
drag, startPoint x: 307, startPoint y: 62, endPoint x: 270, endPoint y: 52, distance: 38.4
click at [270, 52] on div "5204 Suburban Dr | Mow/Blow/Edge | $75.00 Task Info Assigned To [PERSON_NAME] O…" at bounding box center [377, 206] width 227 height 345
click at [476, 17] on icon "close" at bounding box center [475, 21] width 10 height 10
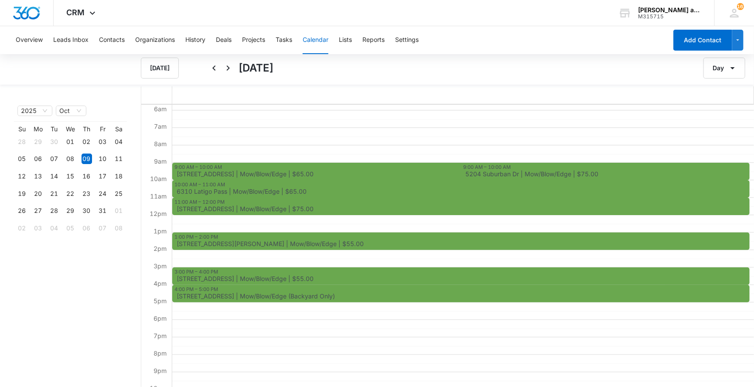
click at [509, 167] on div "9:00 AM – 10:00 AM" at bounding box center [488, 167] width 50 height 7
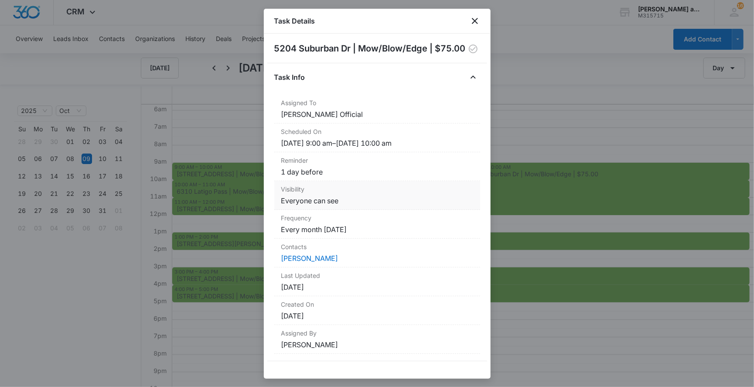
scroll to position [9, 0]
click at [475, 24] on icon "close" at bounding box center [475, 21] width 10 height 10
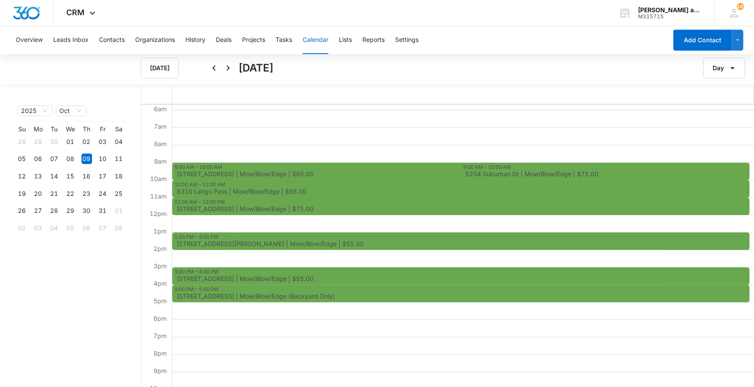
click at [357, 242] on span "[STREET_ADDRESS][PERSON_NAME] | Mow/Blow/Edge | $55.00" at bounding box center [462, 244] width 571 height 6
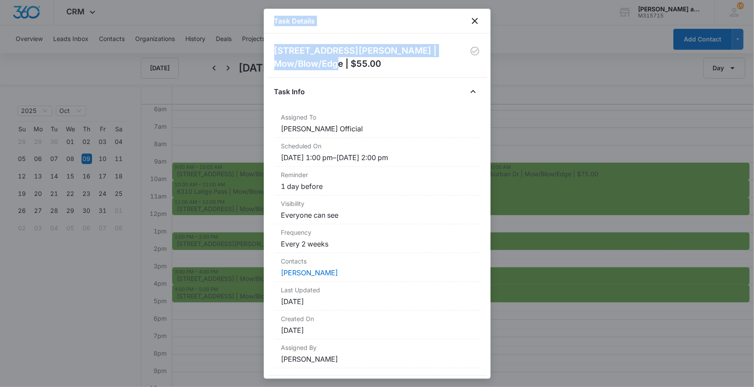
drag, startPoint x: 312, startPoint y: 64, endPoint x: 259, endPoint y: 51, distance: 53.9
click at [259, 51] on body "CRM Apps Reputation Websites Forms CRM Email Social Shop Payments POS Content A…" at bounding box center [377, 193] width 754 height 388
click at [286, 55] on h2 "[STREET_ADDRESS][PERSON_NAME] | Mow/Blow/Edge | $55.00" at bounding box center [372, 57] width 196 height 26
drag, startPoint x: 275, startPoint y: 49, endPoint x: 307, endPoint y: 61, distance: 34.3
click at [307, 61] on h2 "[STREET_ADDRESS][PERSON_NAME] | Mow/Blow/Edge | $55.00" at bounding box center [372, 57] width 196 height 26
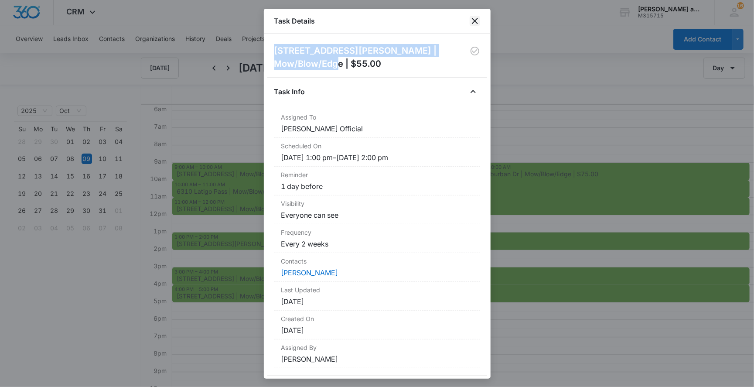
click at [474, 23] on icon "close" at bounding box center [475, 21] width 10 height 10
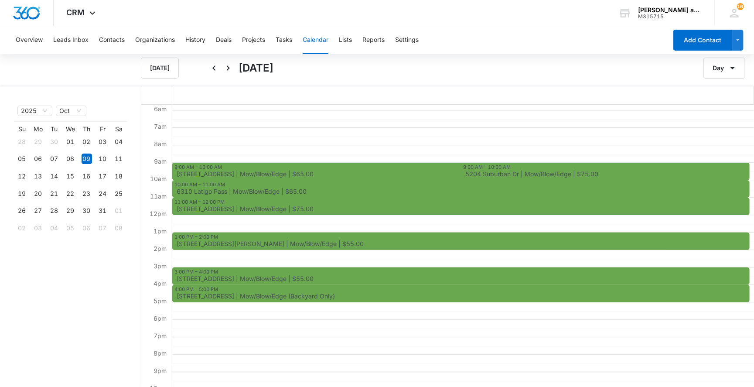
click at [319, 272] on div "3:00 PM – 4:00 PM [STREET_ADDRESS] | Mow/Blow/Edge | $55.00" at bounding box center [460, 275] width 577 height 17
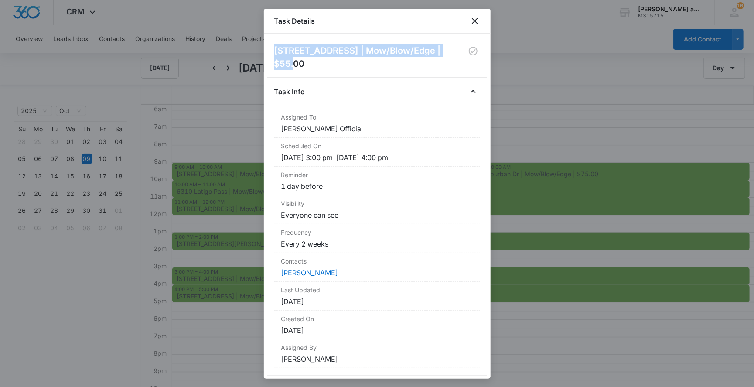
drag, startPoint x: 276, startPoint y: 50, endPoint x: 455, endPoint y: 48, distance: 178.4
click at [455, 48] on div "[STREET_ADDRESS] | Mow/Blow/Edge | $55.00" at bounding box center [377, 57] width 206 height 26
click at [472, 21] on icon "close" at bounding box center [475, 21] width 10 height 10
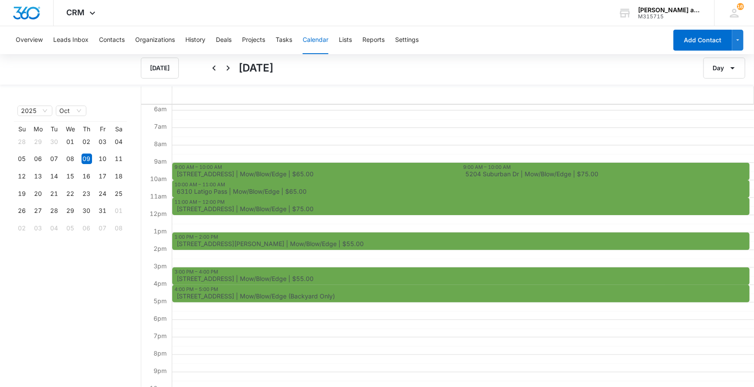
click at [321, 44] on button "Calendar" at bounding box center [316, 40] width 26 height 28
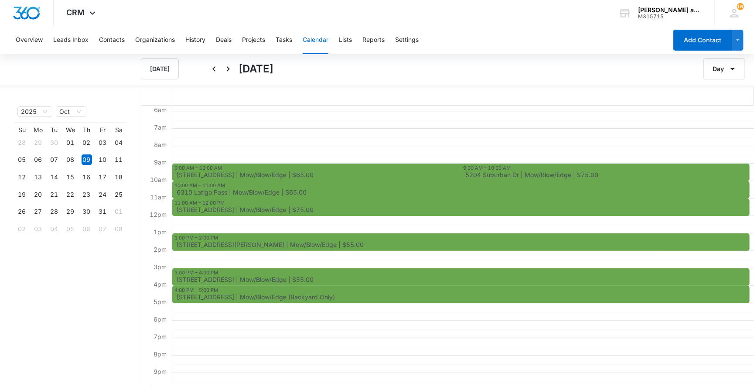
click at [321, 44] on button "Calendar" at bounding box center [316, 40] width 26 height 28
click at [733, 70] on icon "button" at bounding box center [732, 69] width 4 height 2
click at [726, 97] on button "Month" at bounding box center [718, 96] width 54 height 13
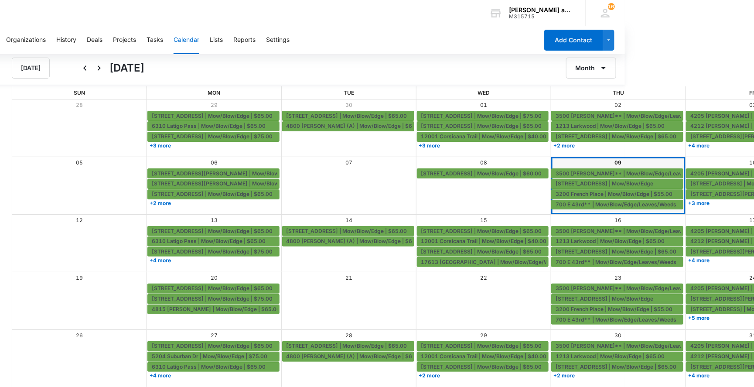
scroll to position [0, 129]
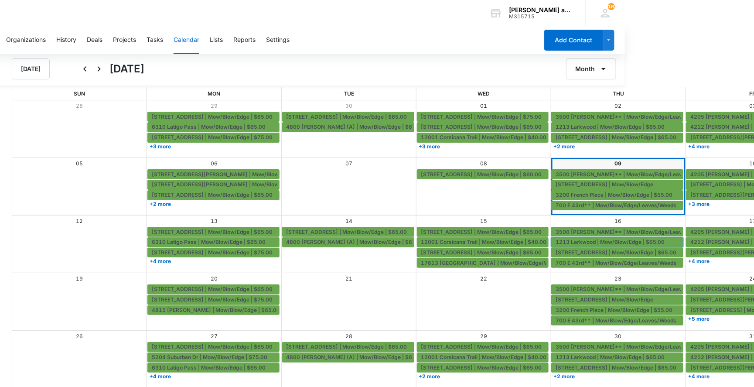
click at [571, 240] on span "1213 Larkwood | Mow/Blow/Edge | $65.00" at bounding box center [610, 242] width 109 height 8
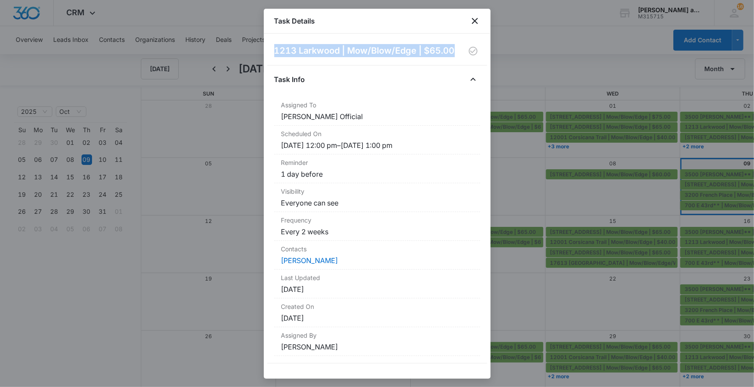
drag, startPoint x: 274, startPoint y: 52, endPoint x: 458, endPoint y: 51, distance: 183.6
click at [458, 51] on div "1213 Larkwood | Mow/Blow/Edge | $65.00" at bounding box center [377, 51] width 206 height 14
click at [473, 20] on icon "close" at bounding box center [475, 21] width 10 height 10
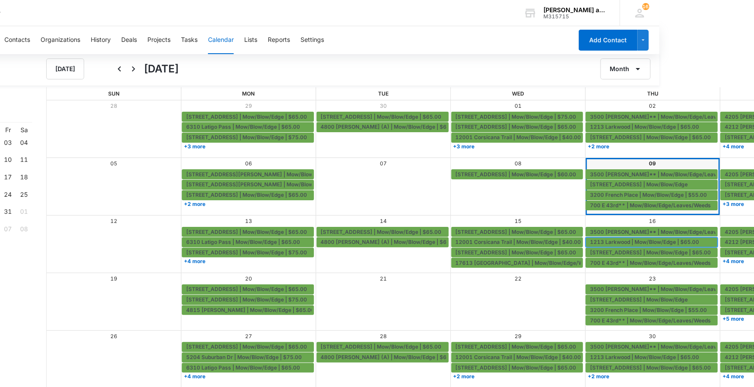
scroll to position [0, 135]
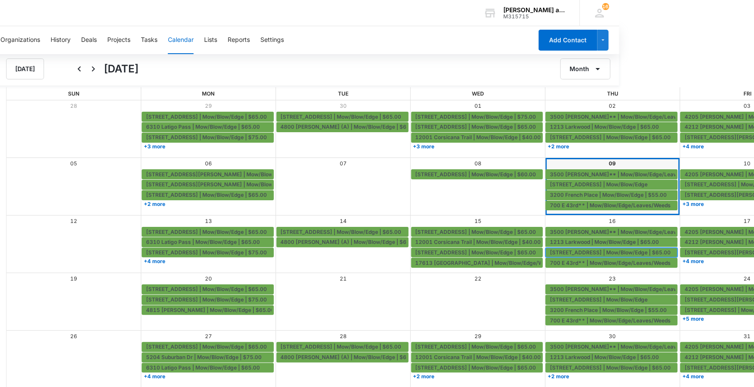
click at [567, 252] on span "[STREET_ADDRESS] | Mow/Blow/Edge | $65.00" at bounding box center [610, 253] width 121 height 8
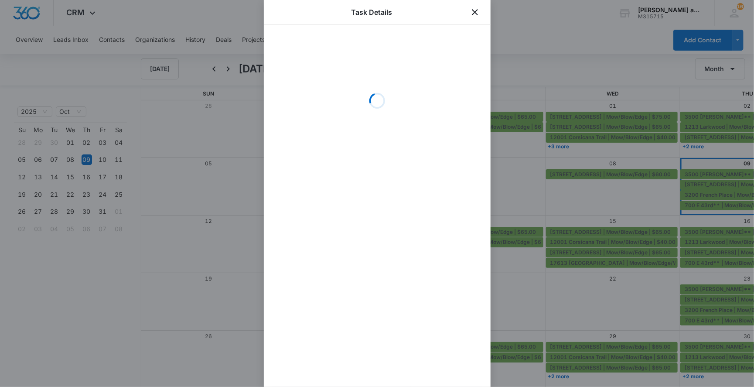
scroll to position [0, 0]
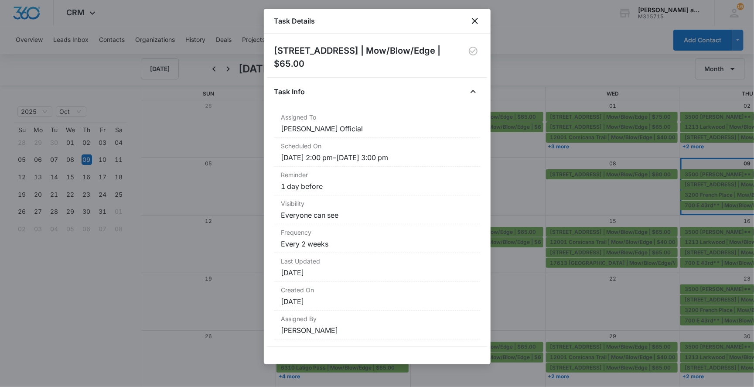
drag, startPoint x: 275, startPoint y: 51, endPoint x: 325, endPoint y: 65, distance: 51.6
click at [325, 65] on h2 "[STREET_ADDRESS] | Mow/Blow/Edge | $65.00" at bounding box center [370, 57] width 192 height 26
click at [478, 21] on icon "close" at bounding box center [475, 21] width 10 height 10
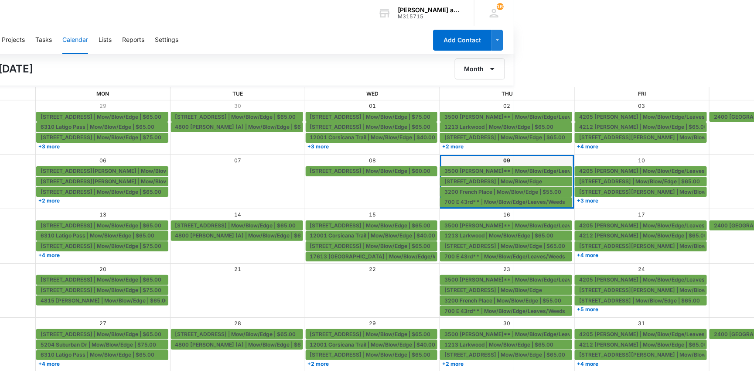
scroll to position [0, 260]
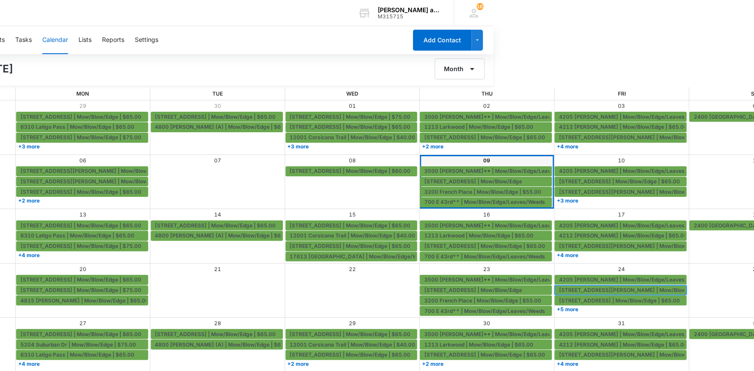
click at [607, 288] on span "[STREET_ADDRESS][PERSON_NAME] | Mow/Blow/Edge | $50.00" at bounding box center [641, 290] width 165 height 8
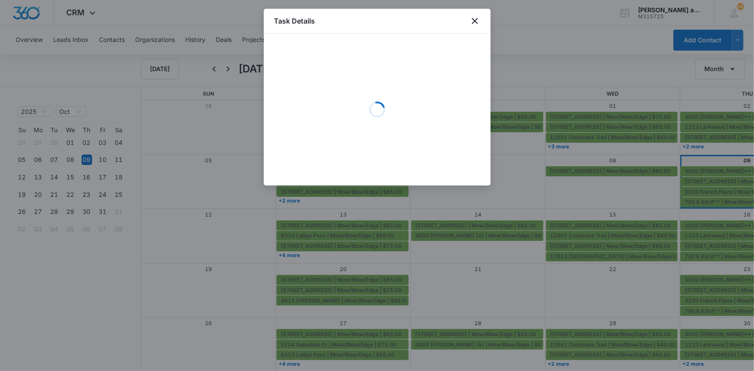
scroll to position [0, 0]
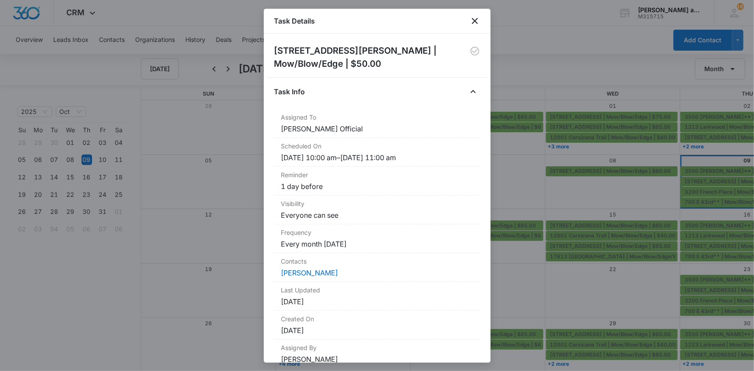
click at [343, 45] on h2 "[STREET_ADDRESS][PERSON_NAME] | Mow/Blow/Edge | $50.00" at bounding box center [372, 57] width 196 height 26
click at [475, 18] on icon "close" at bounding box center [475, 21] width 10 height 10
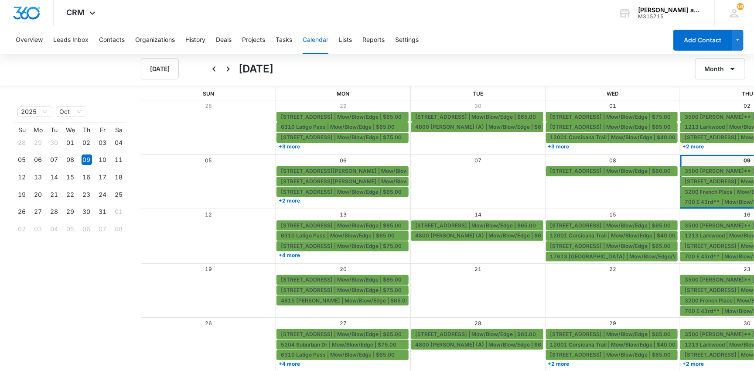
scroll to position [0, 283]
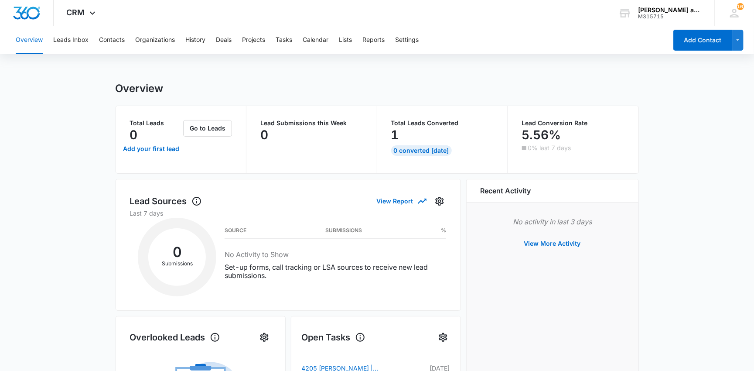
scroll to position [0, 294]
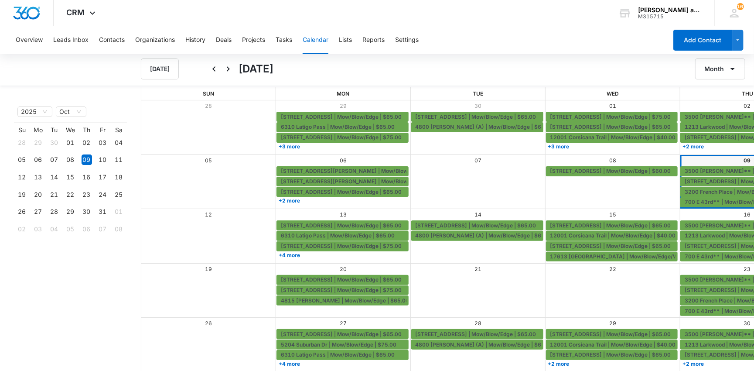
scroll to position [0, 15]
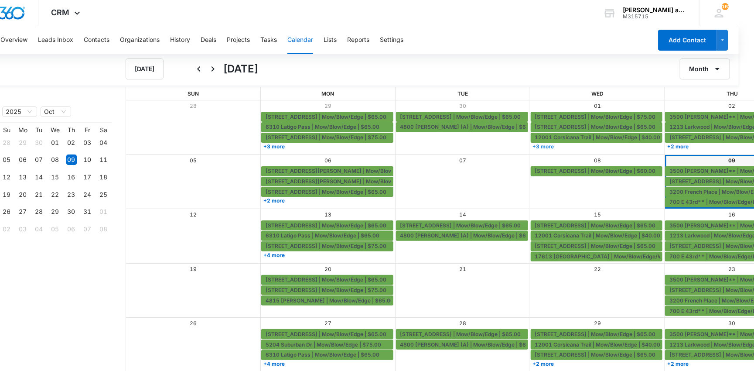
click at [531, 144] on link "+3 more" at bounding box center [597, 146] width 132 height 7
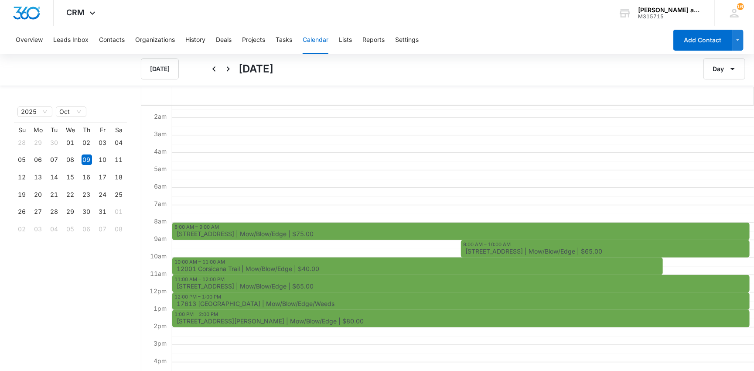
scroll to position [19, 0]
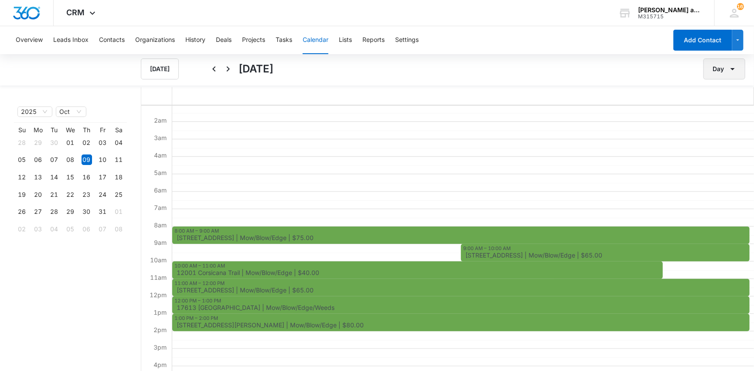
click at [728, 68] on icon "button" at bounding box center [732, 69] width 10 height 10
click at [722, 98] on div "Month" at bounding box center [713, 97] width 23 height 6
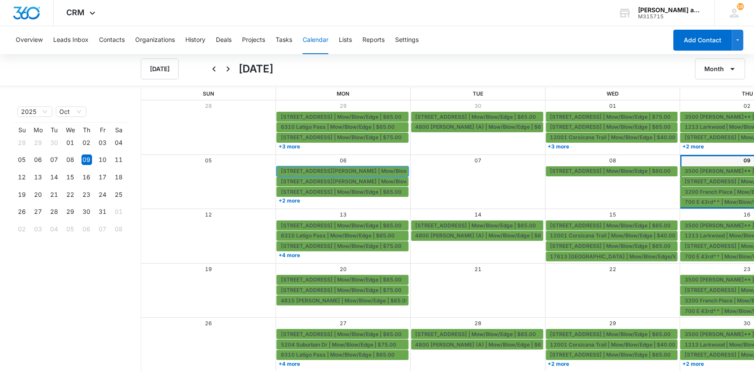
click at [348, 169] on span "[STREET_ADDRESS][PERSON_NAME] | Mow/Blow/Edge | $35.00" at bounding box center [363, 171] width 165 height 8
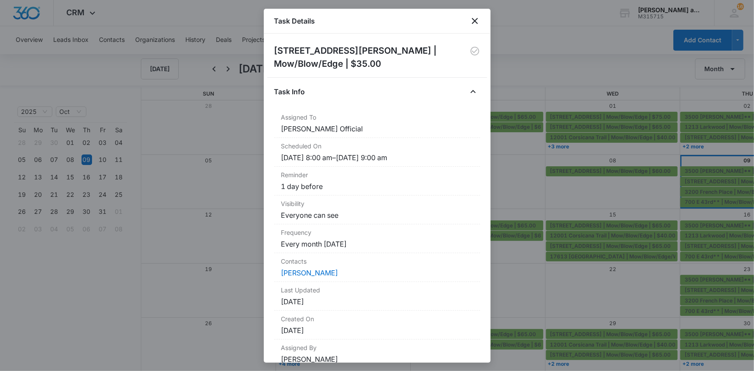
drag, startPoint x: 274, startPoint y: 51, endPoint x: 326, endPoint y: 73, distance: 56.1
click at [326, 73] on div "[STREET_ADDRESS][PERSON_NAME] (A) | Mow/Blow/Edge | $35.00 Task Info Assigned T…" at bounding box center [377, 209] width 206 height 331
click at [473, 22] on icon "close" at bounding box center [475, 21] width 10 height 10
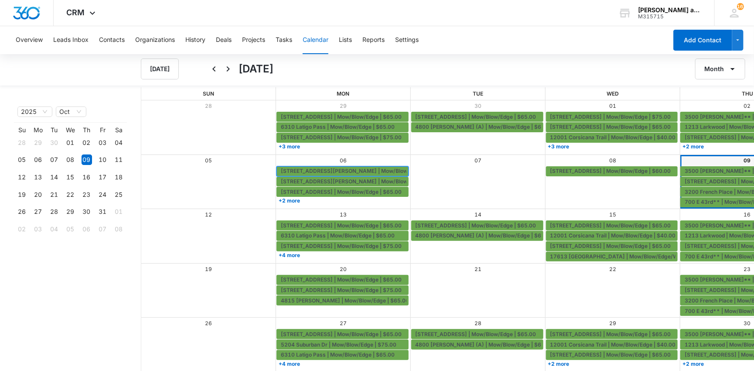
click at [324, 170] on span "[STREET_ADDRESS][PERSON_NAME] | Mow/Blow/Edge | $35.00" at bounding box center [363, 171] width 165 height 8
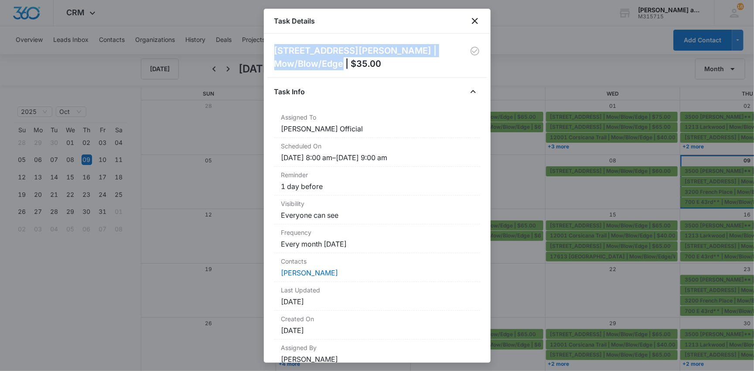
drag, startPoint x: 305, startPoint y: 63, endPoint x: 270, endPoint y: 50, distance: 37.1
click at [270, 50] on div "[STREET_ADDRESS][PERSON_NAME] (A) | Mow/Blow/Edge | $35.00 Task Info Assigned T…" at bounding box center [377, 198] width 227 height 329
click at [476, 19] on icon "close" at bounding box center [475, 21] width 10 height 10
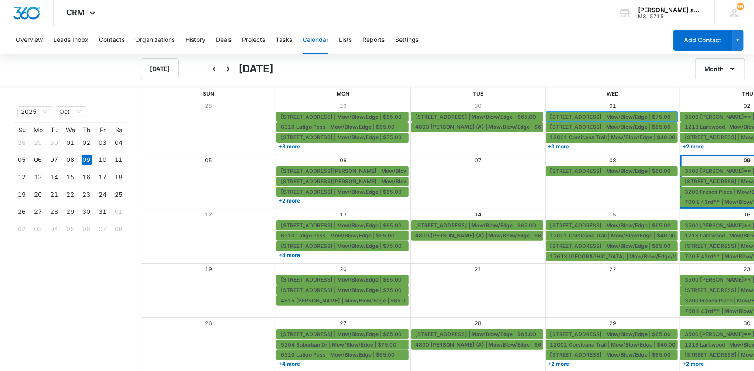
click at [560, 117] on span "[STREET_ADDRESS] | Mow/Blow/Edge | $75.00" at bounding box center [610, 117] width 121 height 8
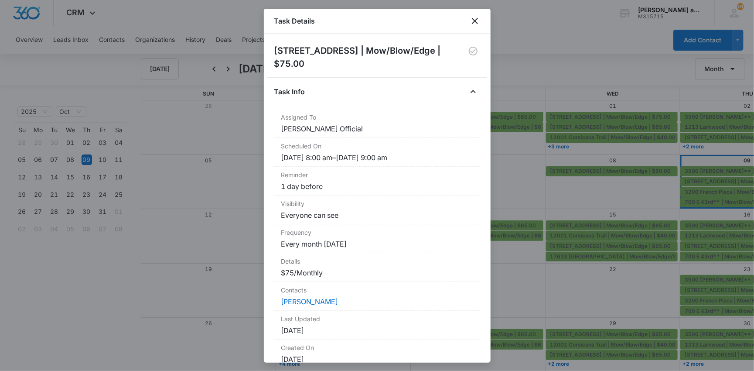
drag, startPoint x: 275, startPoint y: 50, endPoint x: 329, endPoint y: 59, distance: 54.8
click at [329, 59] on h2 "[STREET_ADDRESS] | Mow/Blow/Edge | $75.00" at bounding box center [370, 57] width 192 height 26
click at [472, 20] on icon "close" at bounding box center [475, 21] width 10 height 10
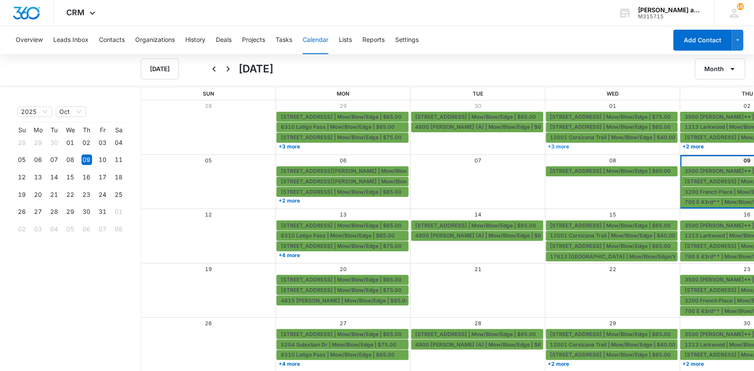
click at [546, 144] on link "+3 more" at bounding box center [612, 146] width 132 height 7
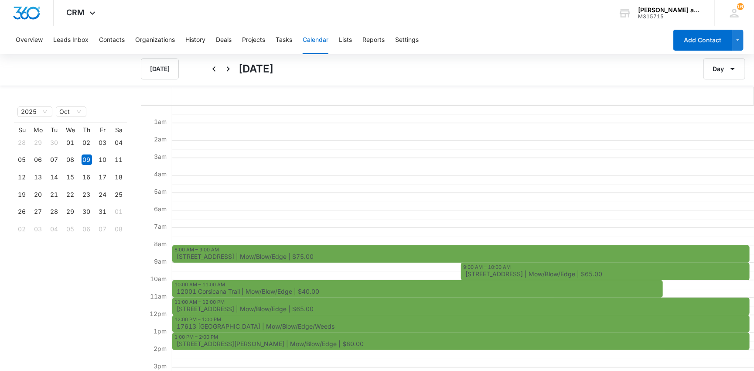
click at [326, 341] on span "[STREET_ADDRESS][PERSON_NAME] | Mow/Blow/Edge | $80.00" at bounding box center [462, 344] width 571 height 6
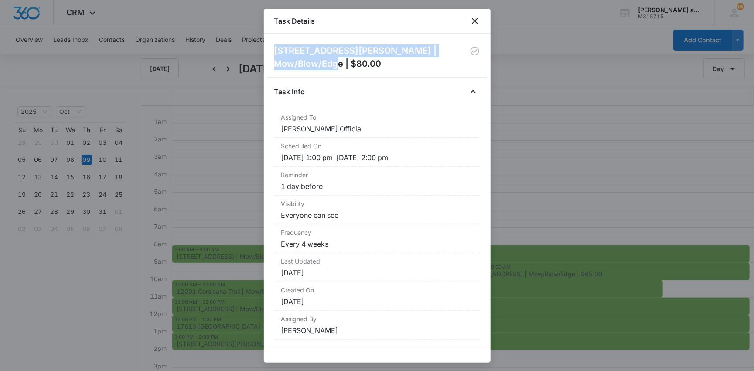
drag, startPoint x: 274, startPoint y: 50, endPoint x: 312, endPoint y: 62, distance: 40.0
click at [312, 62] on h2 "[STREET_ADDRESS][PERSON_NAME] | Mow/Blow/Edge | $80.00" at bounding box center [372, 57] width 196 height 26
click at [472, 22] on icon "close" at bounding box center [475, 21] width 10 height 10
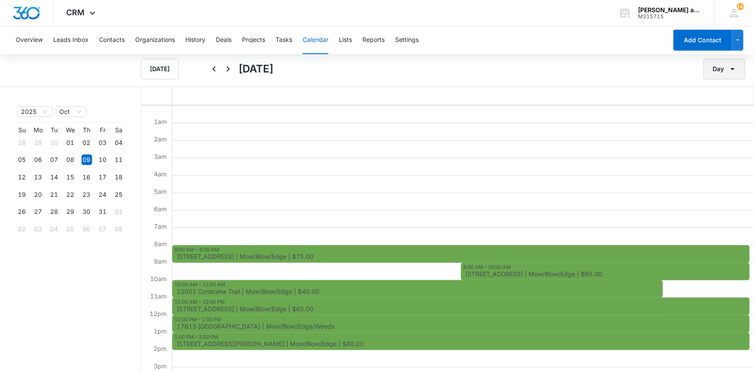
click at [730, 66] on icon "button" at bounding box center [732, 69] width 10 height 10
click at [722, 99] on div "Month" at bounding box center [713, 97] width 23 height 6
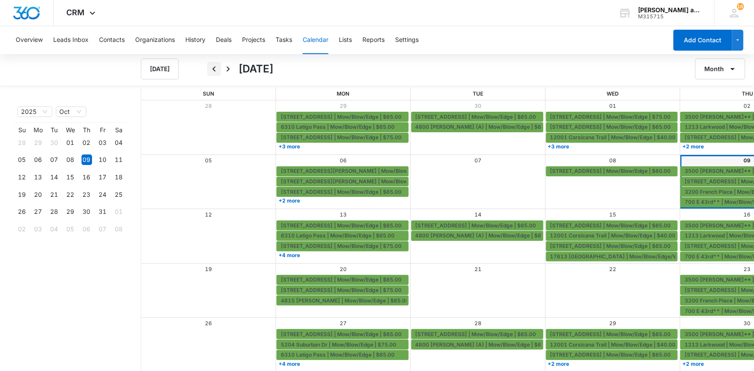
click at [214, 68] on icon "Back" at bounding box center [213, 68] width 3 height 5
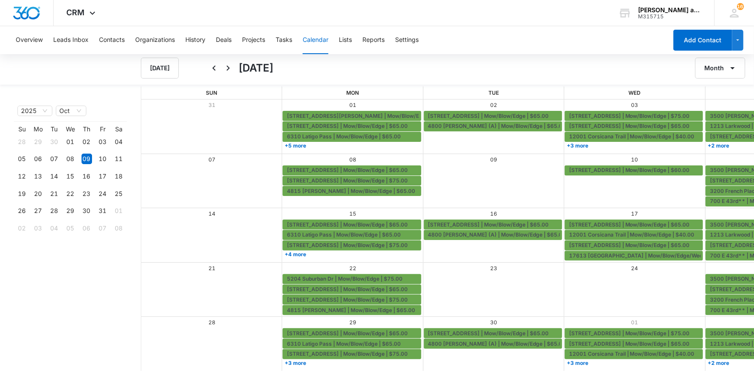
scroll to position [1, 0]
click at [289, 361] on link "+3 more" at bounding box center [352, 362] width 138 height 7
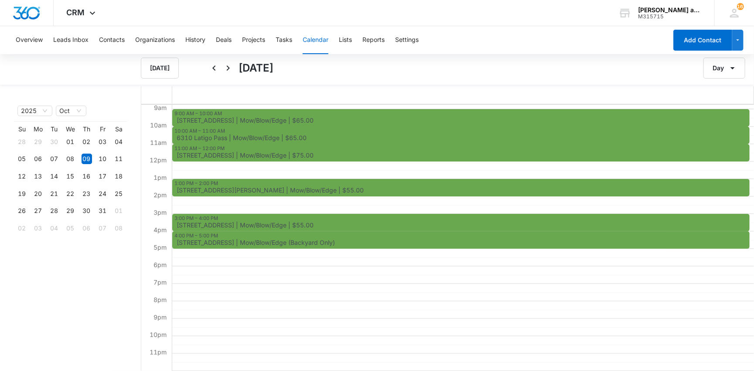
scroll to position [152, 0]
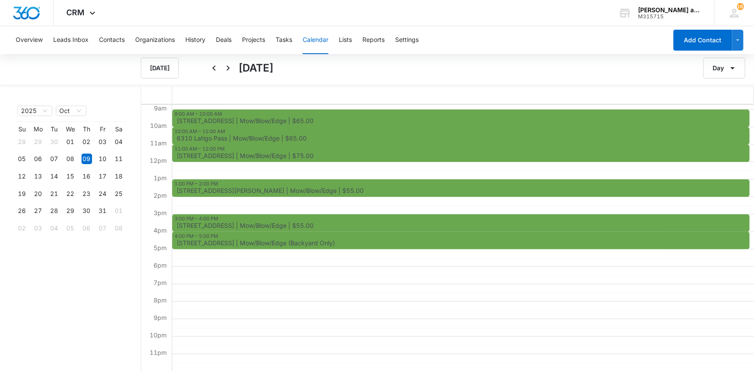
click at [274, 39] on div "Overview Leads Inbox Contacts Organizations History Deals Projects Tasks Calend…" at bounding box center [338, 40] width 657 height 28
click at [292, 38] on button "Tasks" at bounding box center [284, 40] width 17 height 28
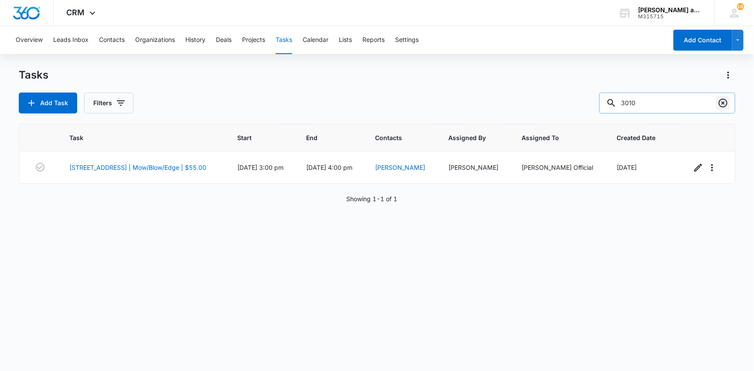
click at [724, 103] on icon "Clear" at bounding box center [723, 103] width 9 height 9
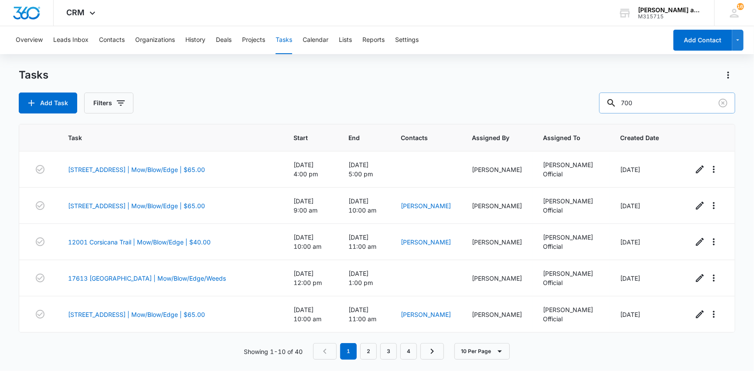
type input "700"
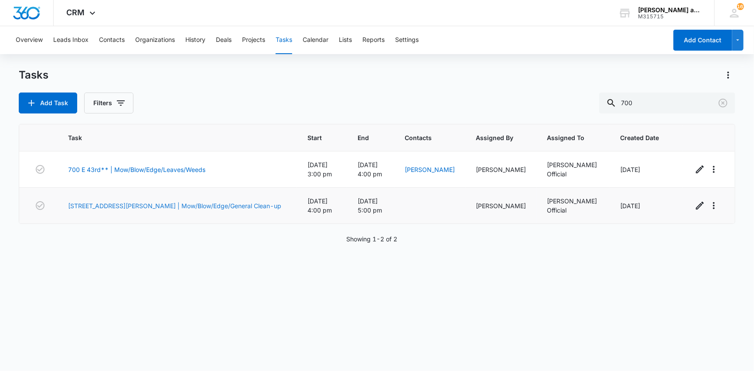
click at [129, 201] on link "[STREET_ADDRESS][PERSON_NAME] | Mow/Blow/Edge/General Clean-up" at bounding box center [174, 205] width 213 height 9
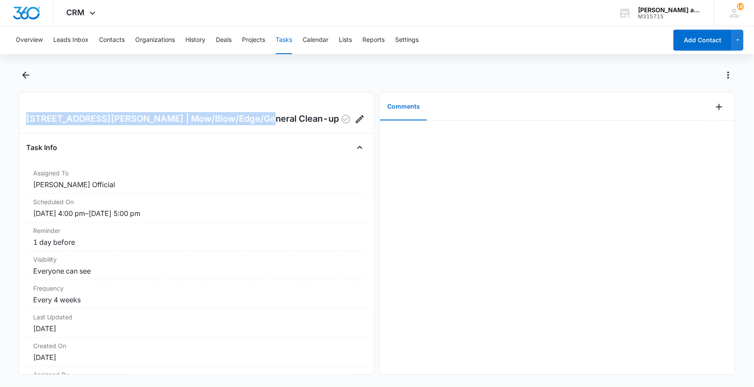
drag, startPoint x: 257, startPoint y: 117, endPoint x: 14, endPoint y: 119, distance: 243.4
click at [14, 119] on main "[STREET_ADDRESS][PERSON_NAME] | Mow/Blow/Edge/General Clean-up Task Info Assign…" at bounding box center [377, 226] width 754 height 317
copy h2 "[STREET_ADDRESS][PERSON_NAME] | Mow/Blow/Edge/General Clean-up"
click at [25, 75] on icon "Back" at bounding box center [25, 75] width 7 height 7
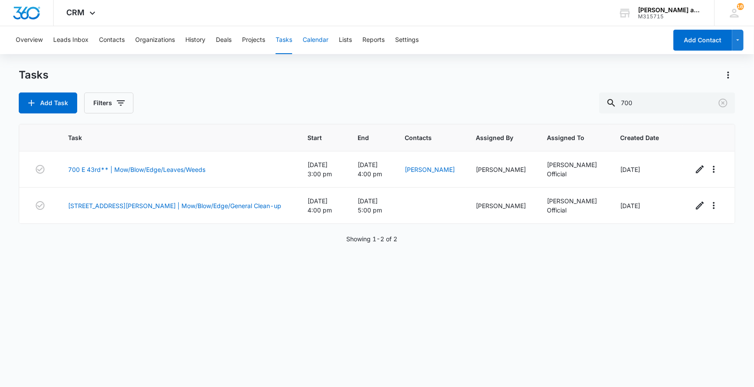
click at [315, 41] on button "Calendar" at bounding box center [316, 40] width 26 height 28
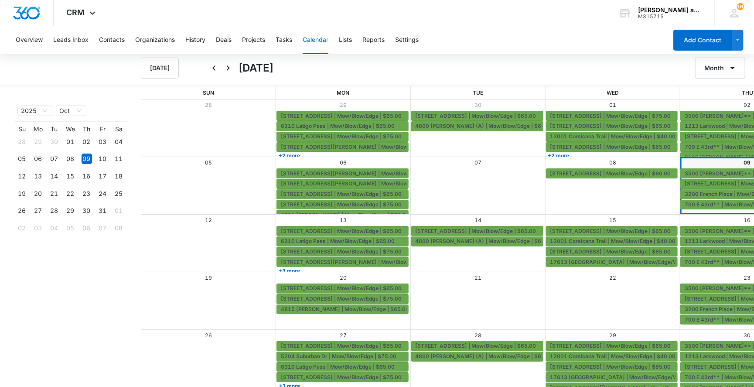
scroll to position [1, 0]
click at [276, 153] on link "+2 more" at bounding box center [342, 155] width 132 height 7
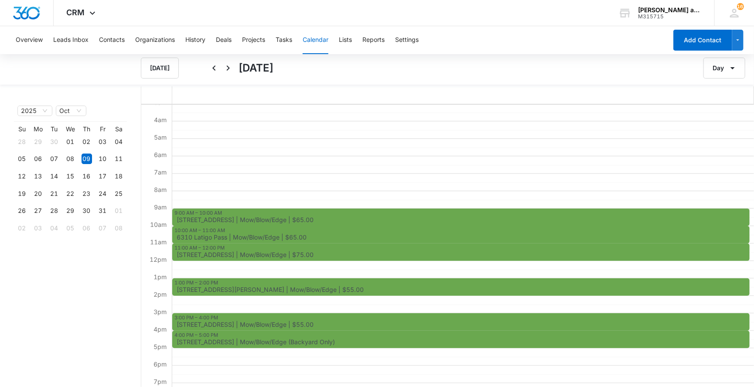
scroll to position [53, 0]
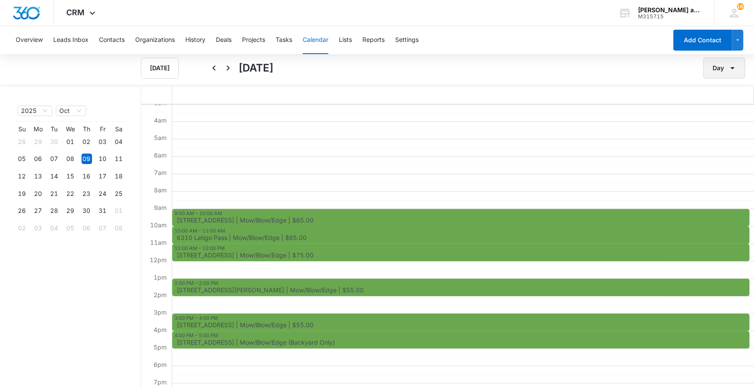
click at [737, 71] on icon "button" at bounding box center [732, 68] width 10 height 10
click at [723, 96] on div "Month" at bounding box center [713, 96] width 23 height 6
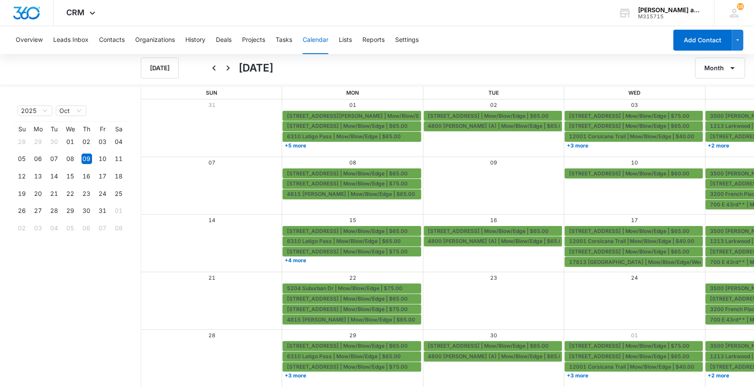
scroll to position [1, 0]
click at [216, 70] on icon "Back" at bounding box center [214, 68] width 10 height 10
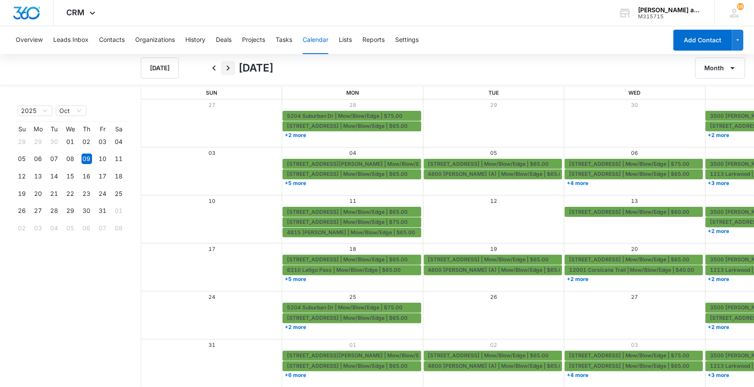
click at [229, 66] on icon "Next" at bounding box center [228, 68] width 10 height 10
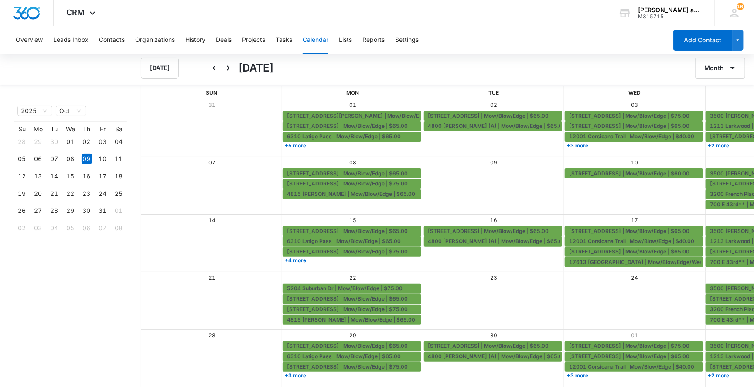
click at [229, 66] on icon "Next" at bounding box center [228, 68] width 10 height 10
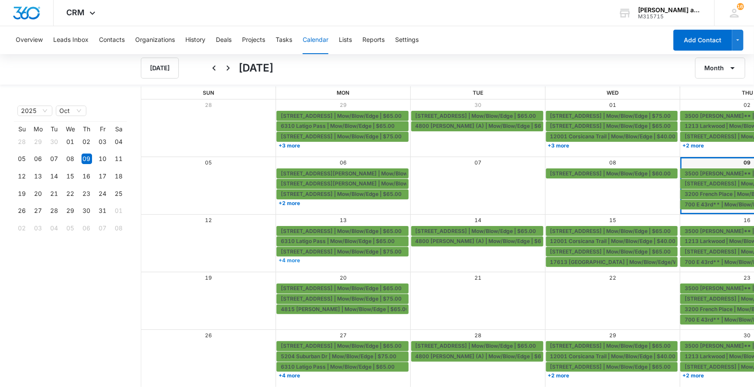
click at [289, 259] on link "+4 more" at bounding box center [342, 260] width 132 height 7
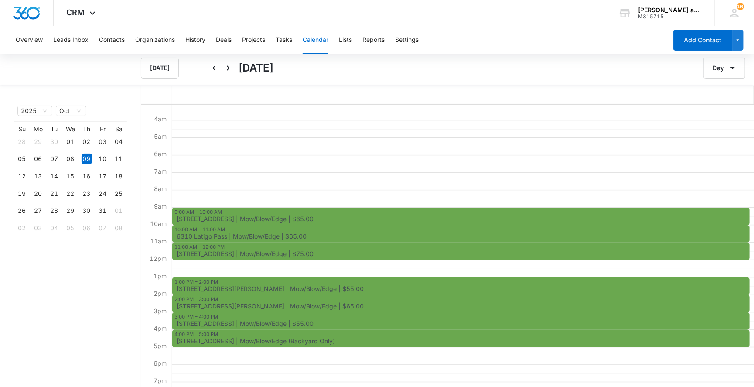
scroll to position [62, 0]
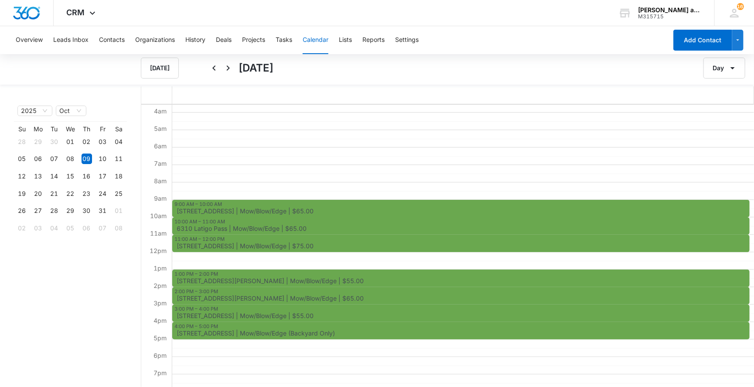
click at [269, 331] on span "[STREET_ADDRESS] | Mow/Blow/Edge (Backyard Only)" at bounding box center [256, 333] width 158 height 6
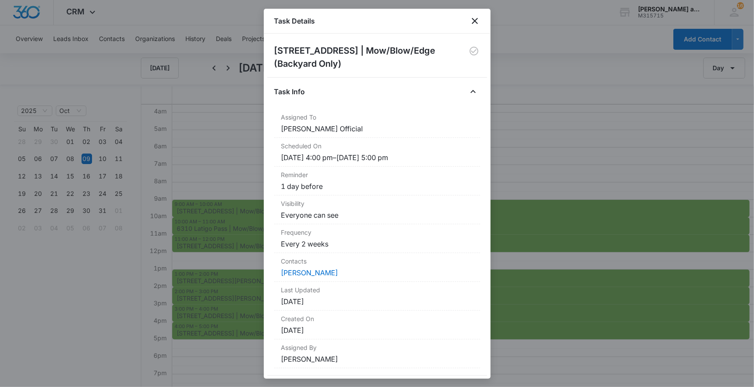
drag, startPoint x: 355, startPoint y: 65, endPoint x: 276, endPoint y: 48, distance: 81.4
click at [276, 48] on h2 "[STREET_ADDRESS] | Mow/Blow/Edge (Backyard Only)" at bounding box center [371, 57] width 194 height 26
copy h2 "[STREET_ADDRESS] | Mow/Blow/Edge (Backyard Only)"
click at [473, 21] on icon "close" at bounding box center [475, 21] width 10 height 10
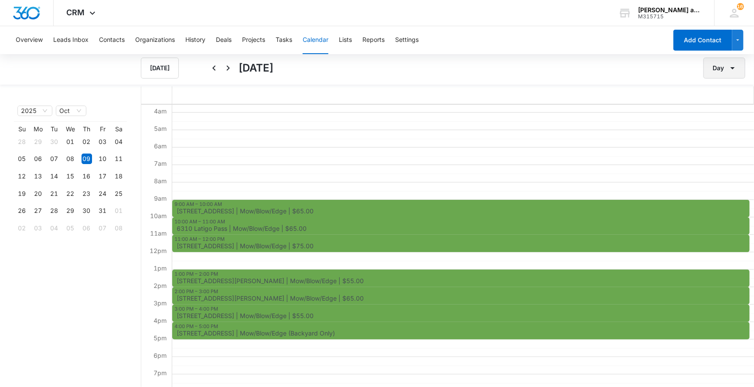
click at [737, 66] on icon "button" at bounding box center [732, 68] width 10 height 10
click at [724, 95] on button "Month" at bounding box center [718, 95] width 54 height 13
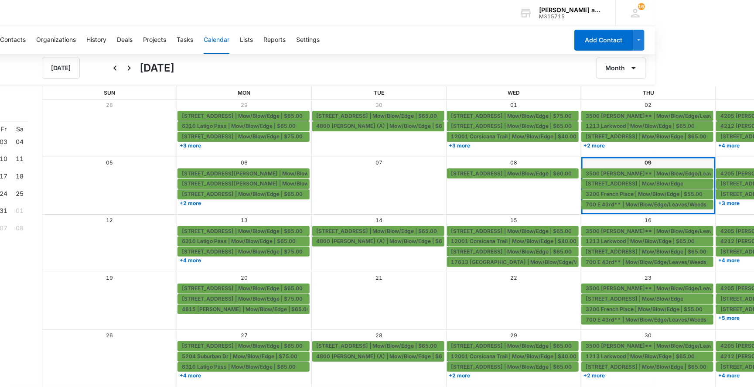
scroll to position [1, 116]
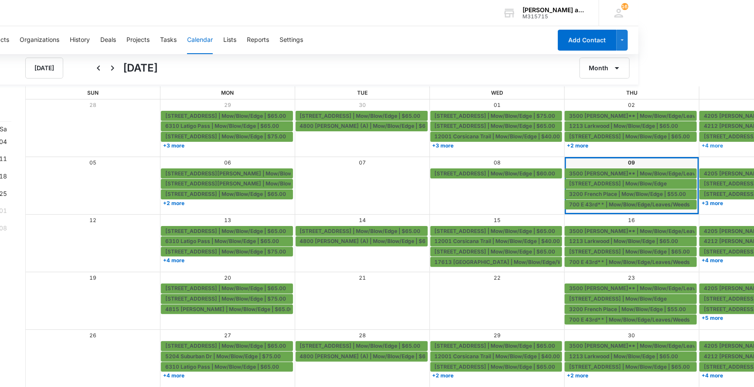
click at [700, 143] on link "+4 more" at bounding box center [766, 145] width 132 height 7
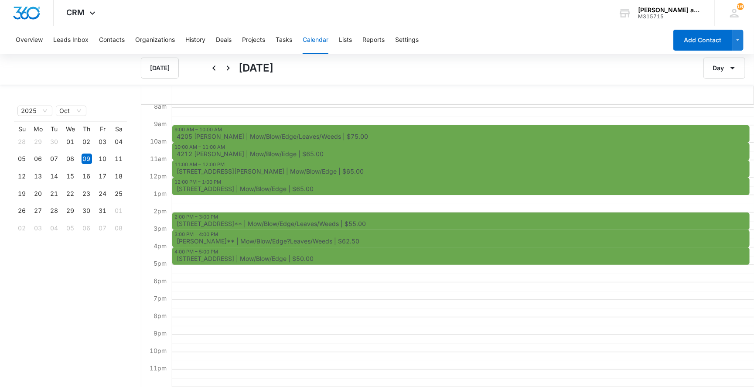
scroll to position [136, 0]
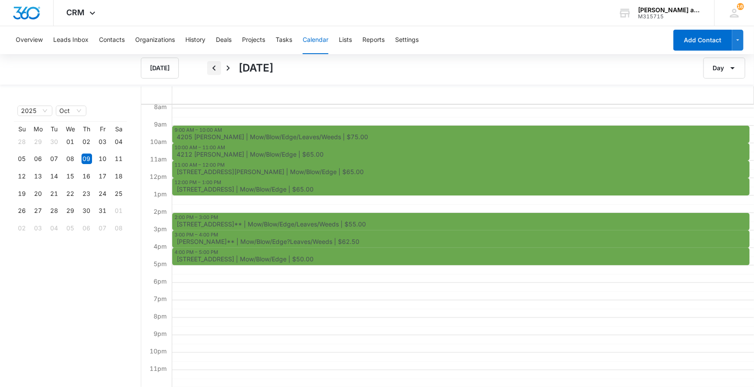
click at [209, 68] on icon "Back" at bounding box center [214, 68] width 10 height 10
